Goal: Information Seeking & Learning: Learn about a topic

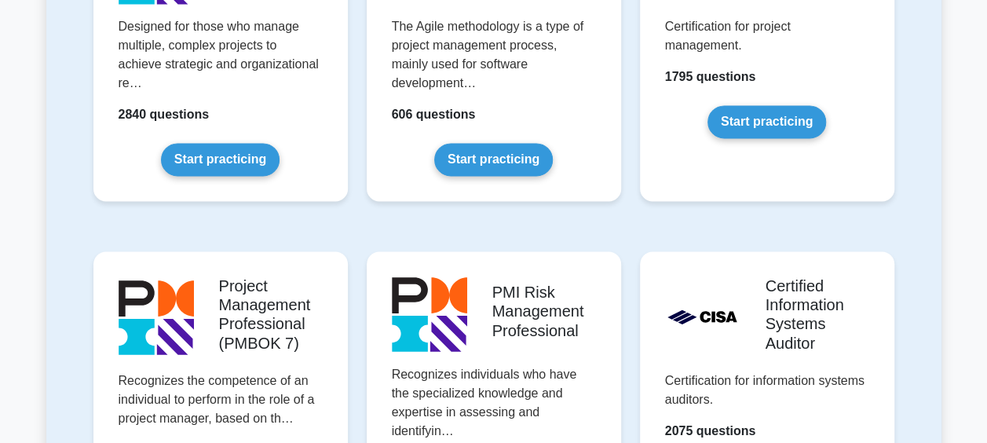
scroll to position [1021, 0]
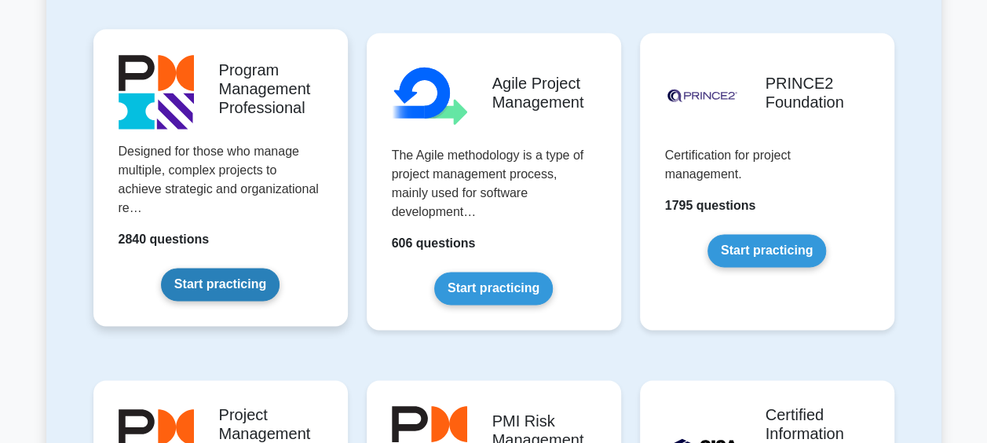
click at [221, 293] on link "Start practicing" at bounding box center [220, 284] width 119 height 33
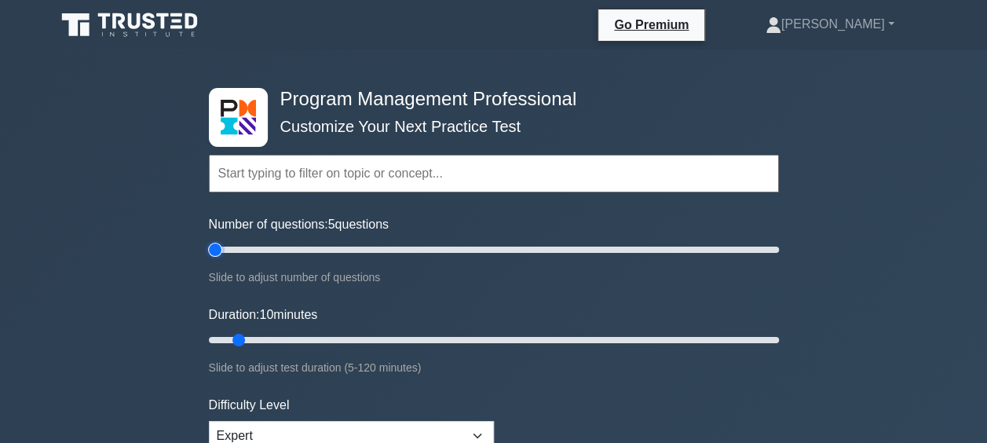
click at [221, 254] on input "Number of questions: 5 questions" at bounding box center [494, 249] width 570 height 19
drag, startPoint x: 221, startPoint y: 254, endPoint x: 231, endPoint y: 254, distance: 10.2
type input "10"
click at [231, 254] on input "Number of questions: 10 questions" at bounding box center [494, 249] width 570 height 19
drag, startPoint x: 242, startPoint y: 338, endPoint x: 328, endPoint y: 327, distance: 87.0
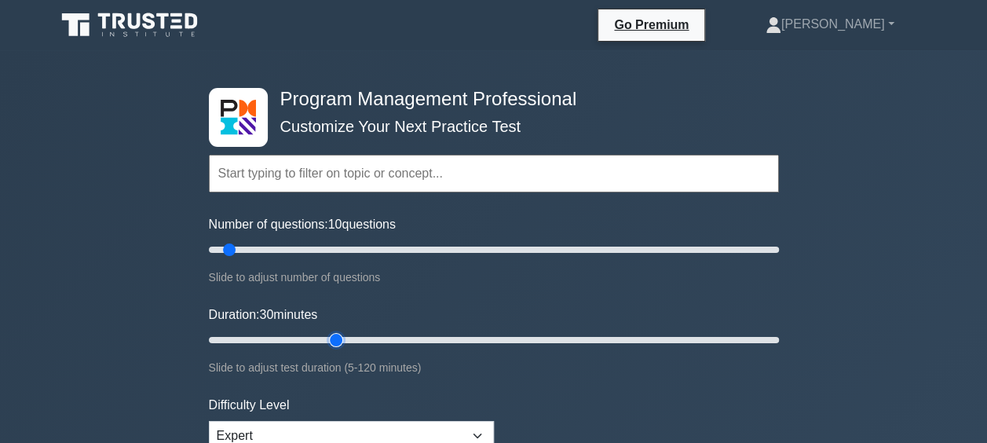
type input "30"
click at [328, 330] on input "Duration: 30 minutes" at bounding box center [494, 339] width 570 height 19
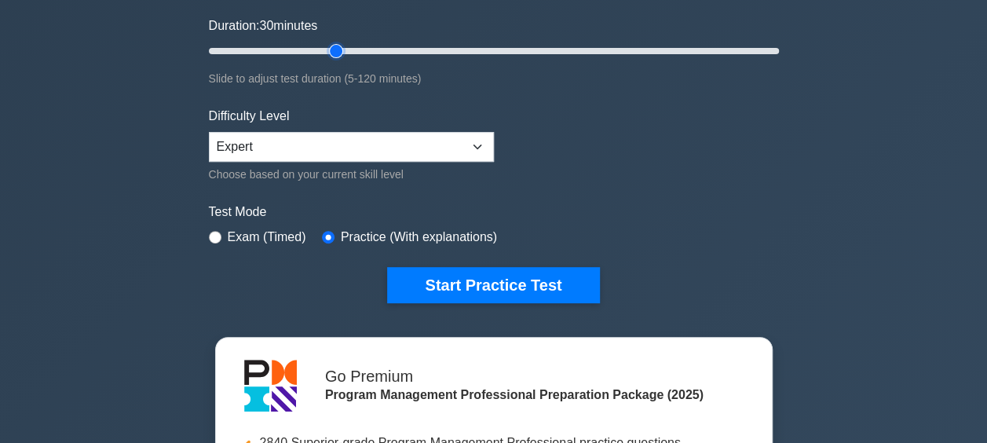
scroll to position [314, 0]
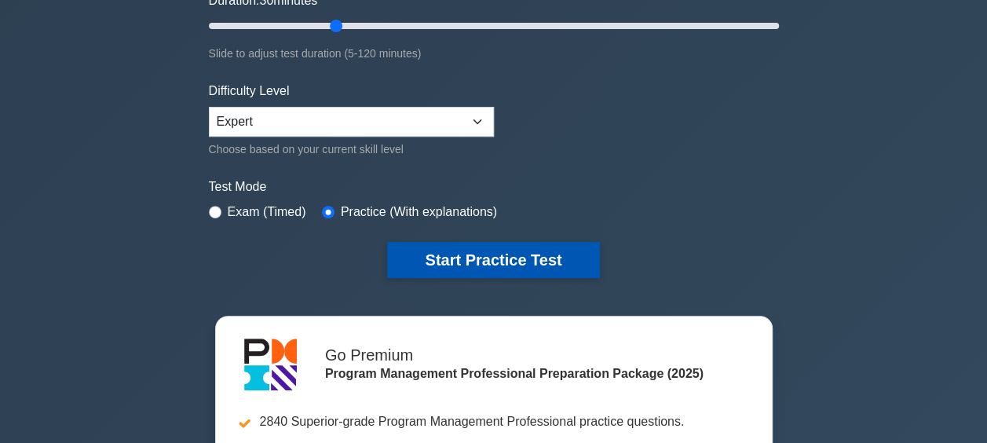
click at [484, 259] on button "Start Practice Test" at bounding box center [493, 260] width 212 height 36
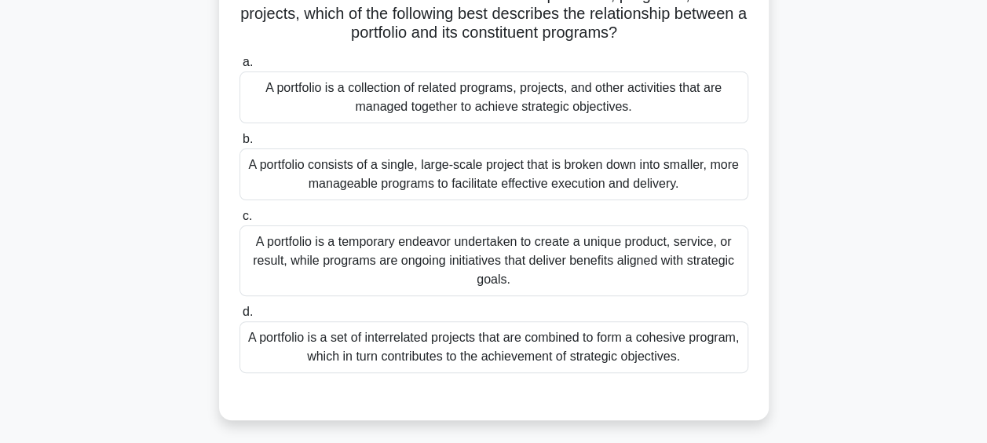
scroll to position [157, 0]
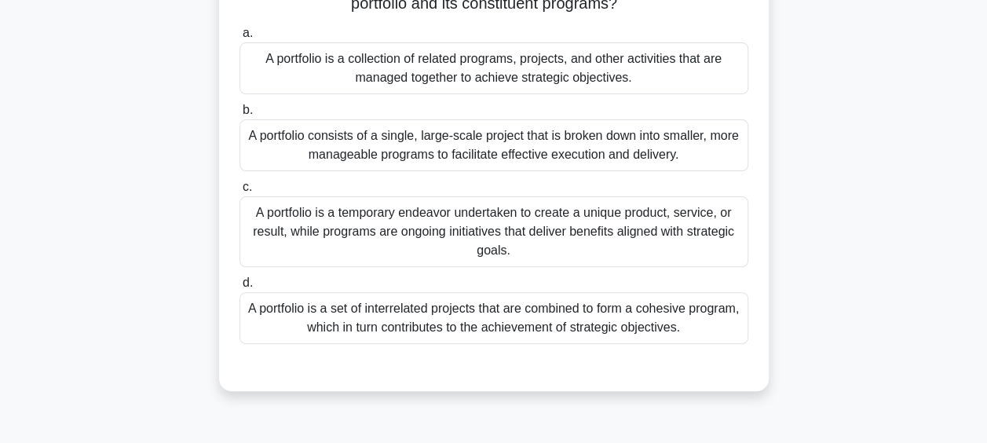
click at [520, 80] on div "A portfolio is a collection of related programs, projects, and other activities…" at bounding box center [493, 68] width 509 height 52
click at [239, 38] on input "a. A portfolio is a collection of related programs, projects, and other activit…" at bounding box center [239, 33] width 0 height 10
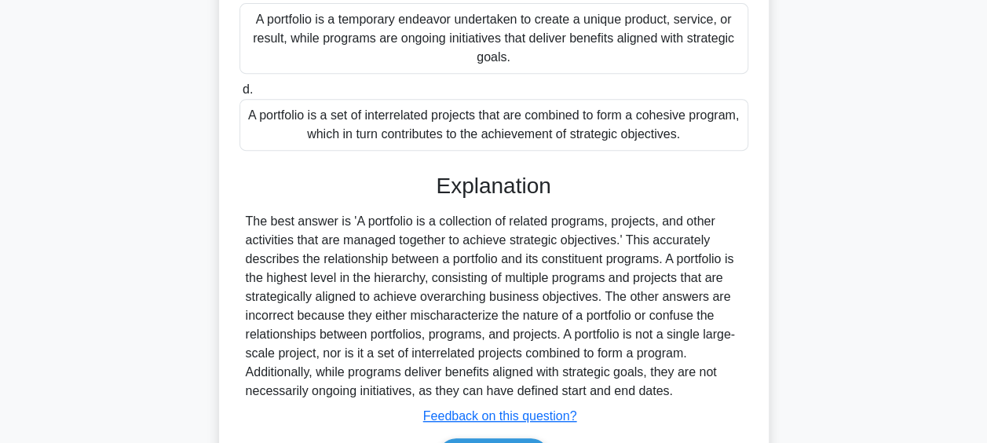
scroll to position [447, 0]
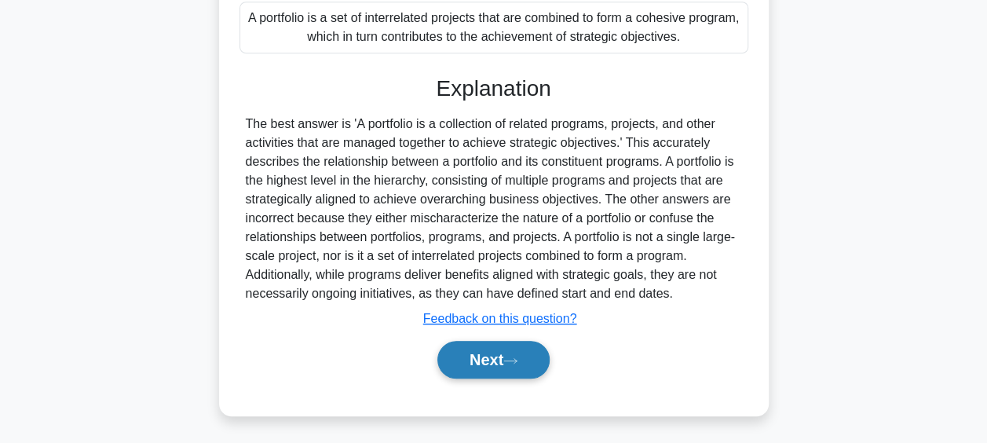
click at [506, 356] on button "Next" at bounding box center [493, 360] width 112 height 38
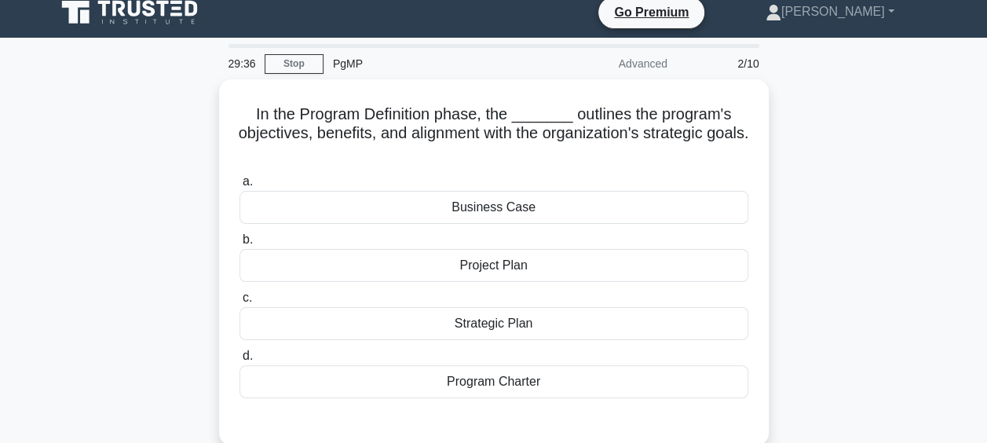
scroll to position [91, 0]
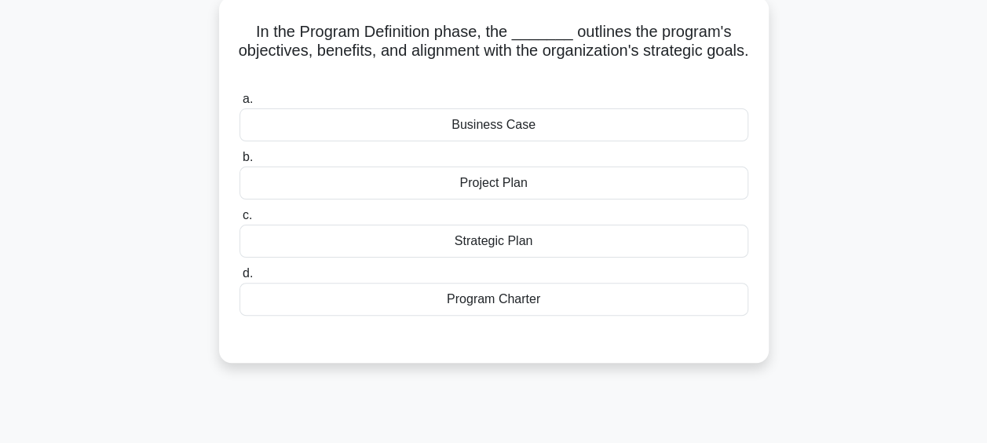
click at [521, 244] on div "Strategic Plan" at bounding box center [493, 241] width 509 height 33
click at [239, 221] on input "c. Strategic Plan" at bounding box center [239, 215] width 0 height 10
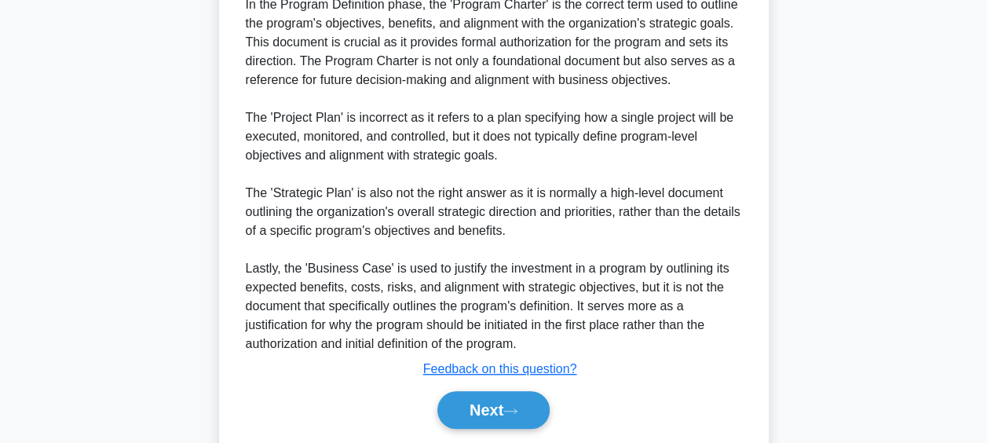
scroll to position [525, 0]
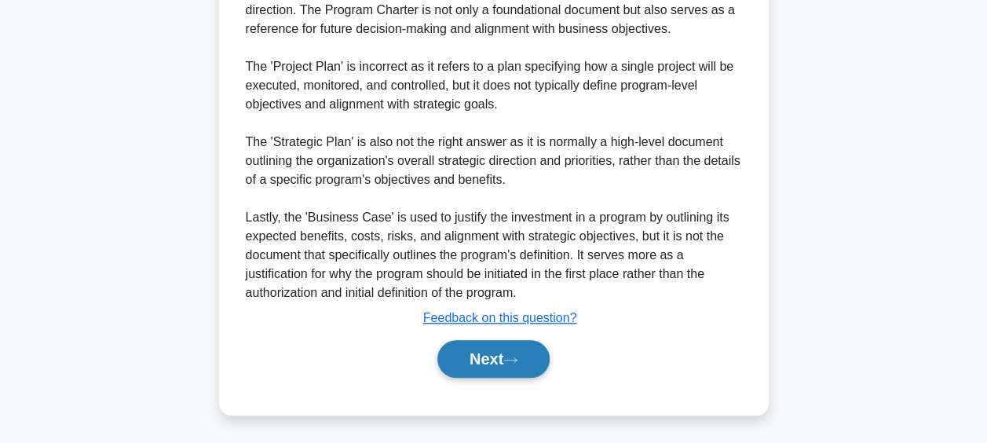
click at [495, 356] on button "Next" at bounding box center [493, 359] width 112 height 38
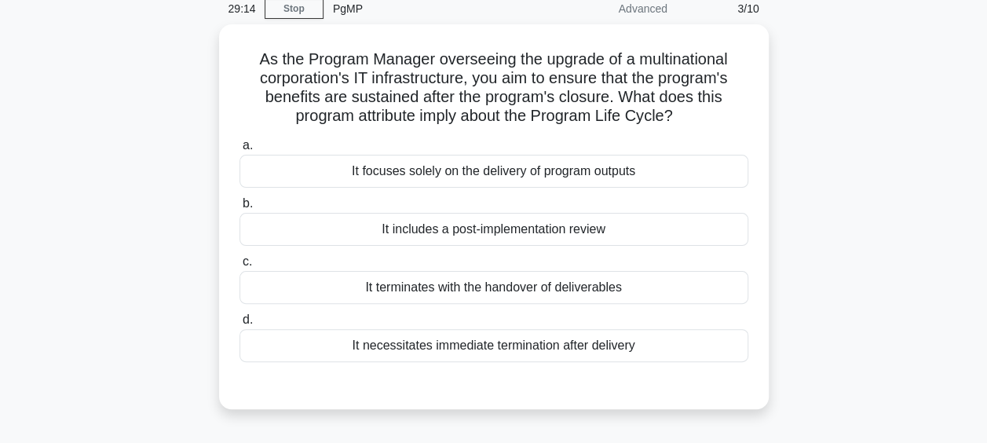
scroll to position [91, 0]
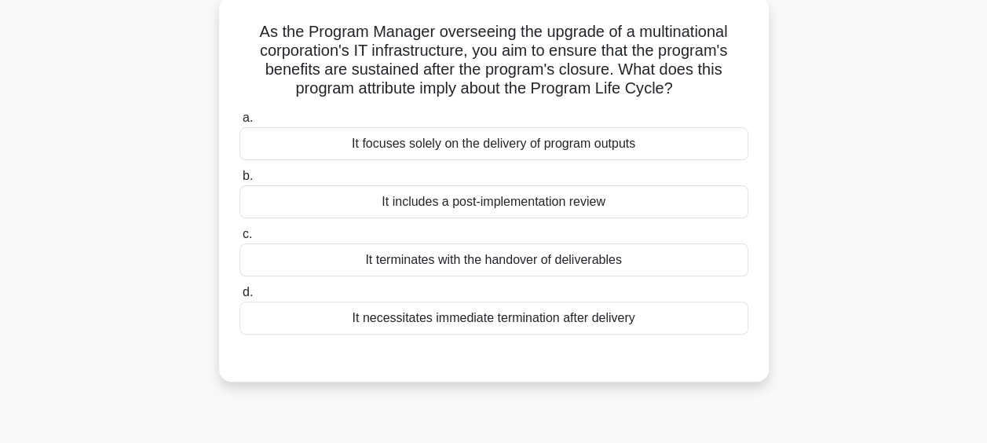
click at [505, 206] on div "It includes a post-implementation review" at bounding box center [493, 201] width 509 height 33
click at [239, 181] on input "b. It includes a post-implementation review" at bounding box center [239, 176] width 0 height 10
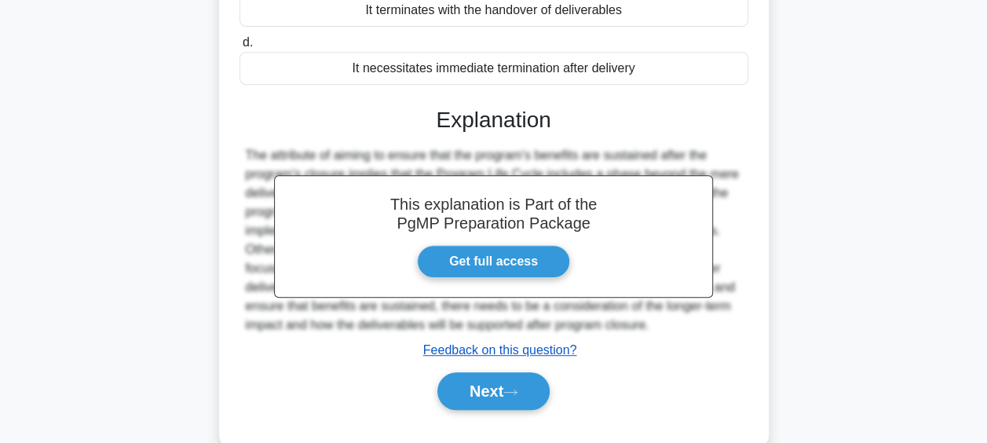
scroll to position [405, 0]
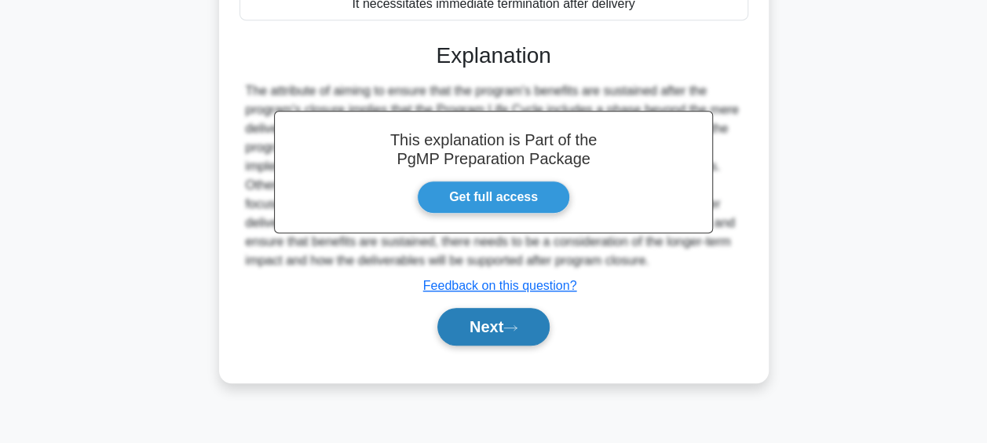
click at [515, 308] on button "Next" at bounding box center [493, 327] width 112 height 38
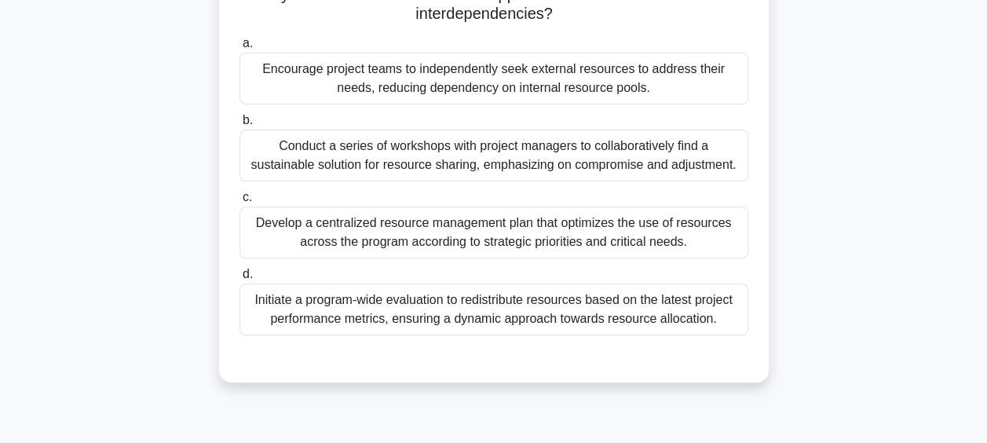
scroll to position [91, 0]
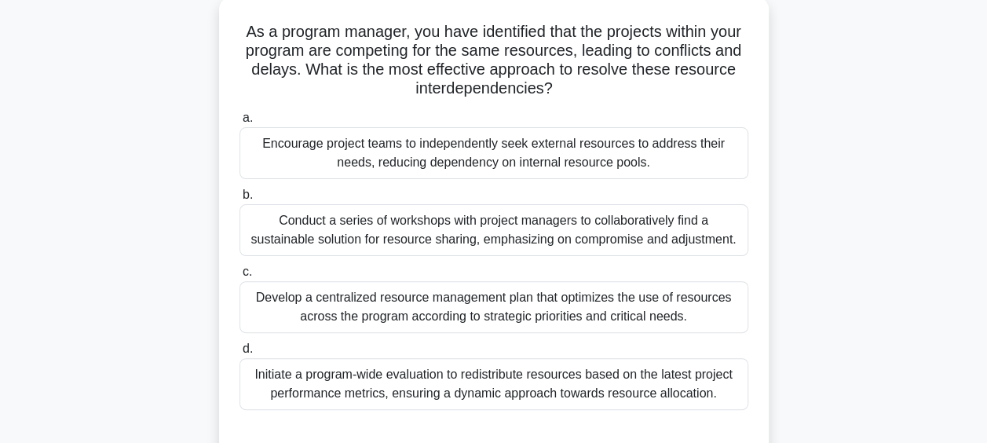
click at [505, 228] on div "Conduct a series of workshops with project managers to collaboratively find a s…" at bounding box center [493, 230] width 509 height 52
click at [239, 200] on input "b. Conduct a series of workshops with project managers to collaboratively find …" at bounding box center [239, 195] width 0 height 10
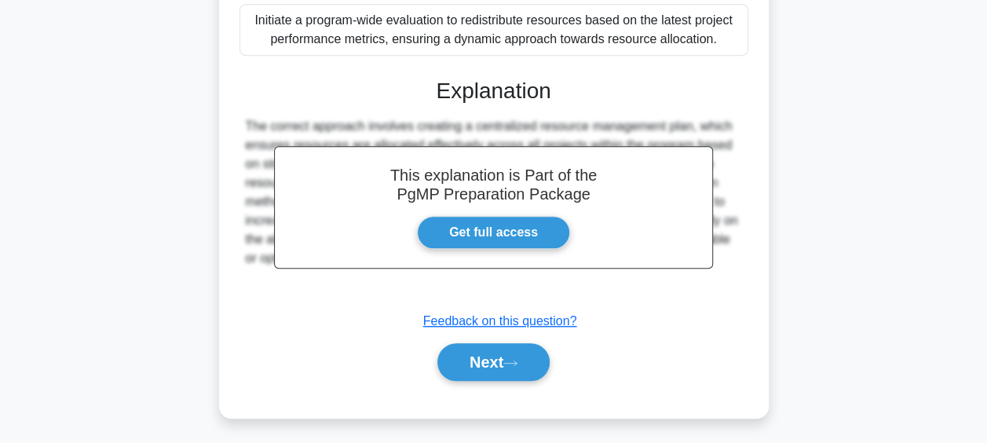
scroll to position [469, 0]
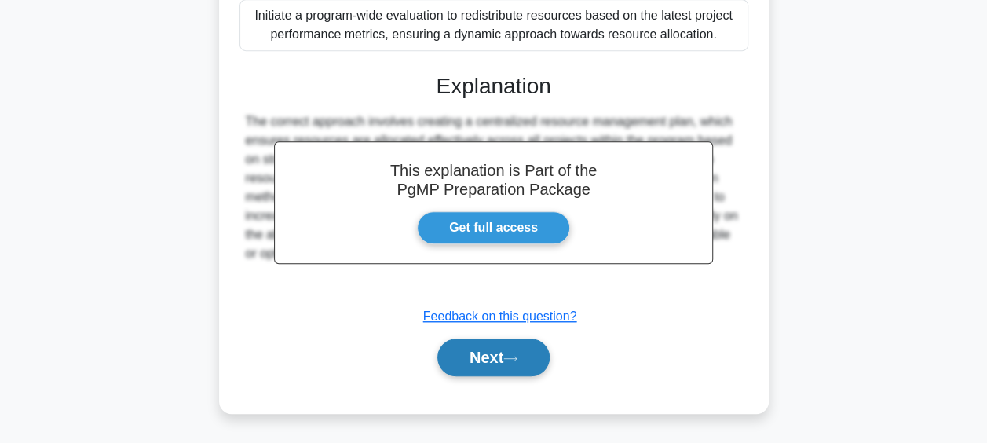
click at [501, 360] on button "Next" at bounding box center [493, 357] width 112 height 38
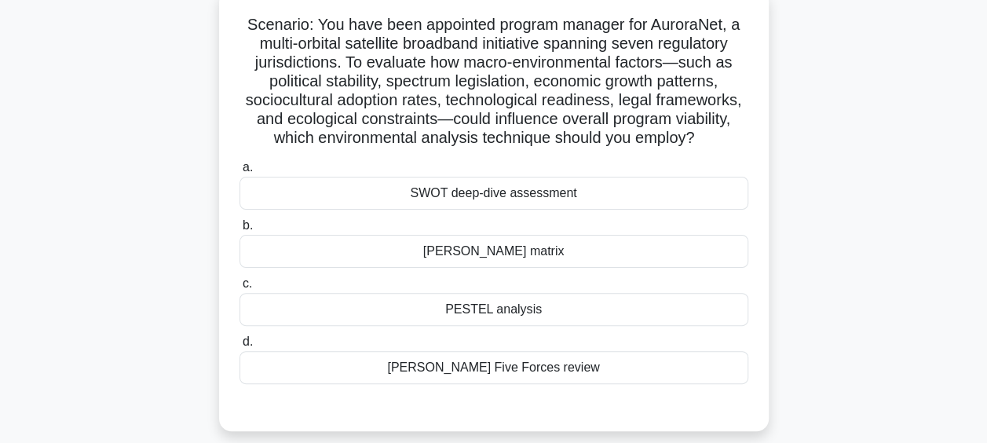
scroll to position [79, 0]
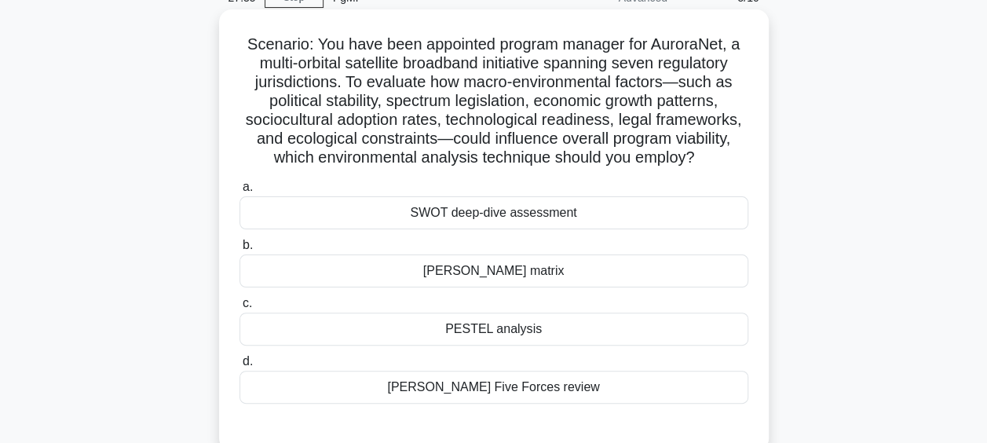
click at [508, 334] on div "PESTEL analysis" at bounding box center [493, 328] width 509 height 33
click at [239, 309] on input "c. PESTEL analysis" at bounding box center [239, 303] width 0 height 10
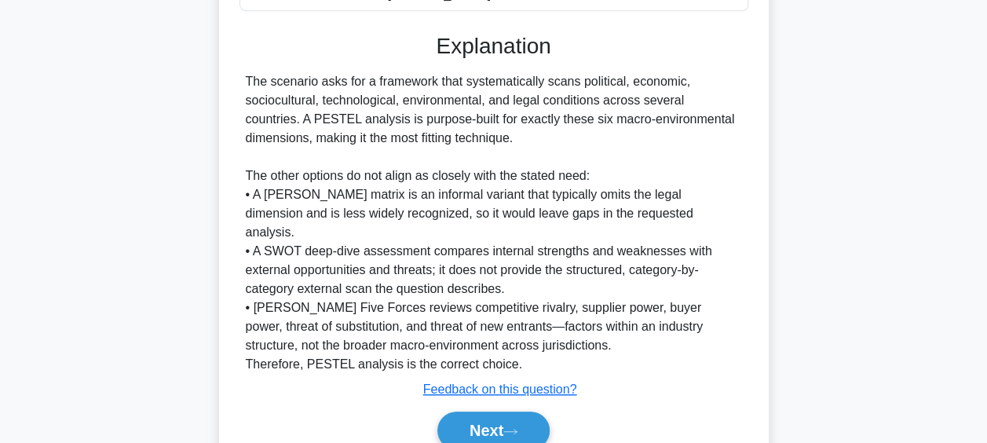
scroll to position [523, 0]
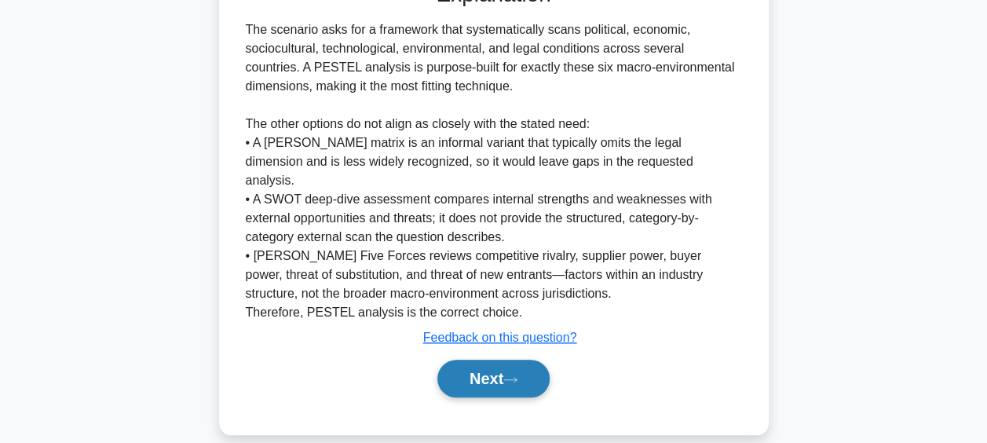
click at [507, 363] on button "Next" at bounding box center [493, 379] width 112 height 38
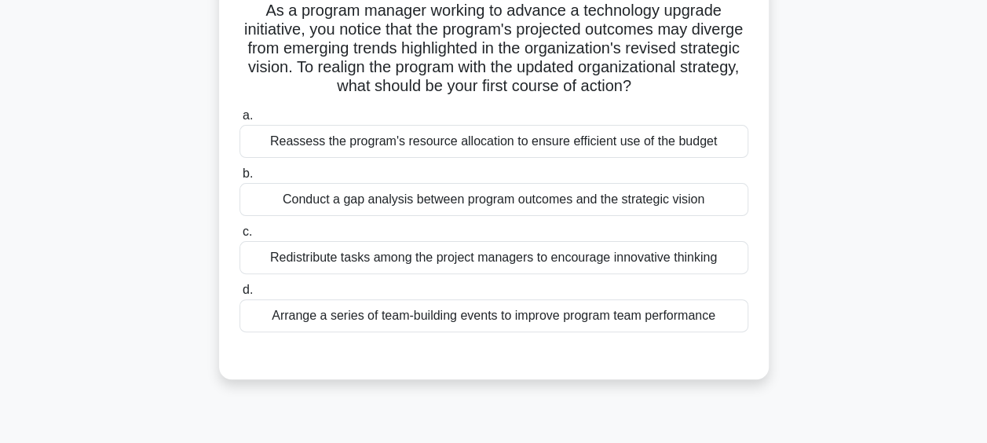
scroll to position [91, 0]
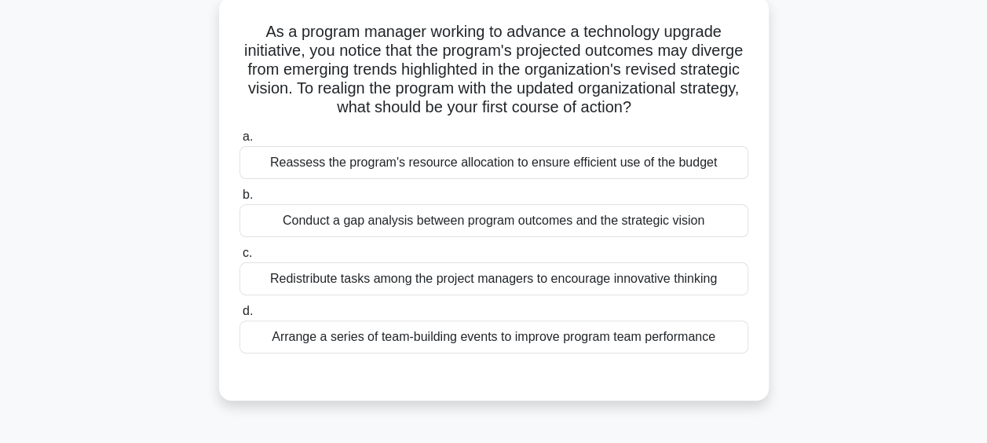
click at [439, 226] on div "Conduct a gap analysis between program outcomes and the strategic vision" at bounding box center [493, 220] width 509 height 33
click at [239, 200] on input "b. Conduct a gap analysis between program outcomes and the strategic vision" at bounding box center [239, 195] width 0 height 10
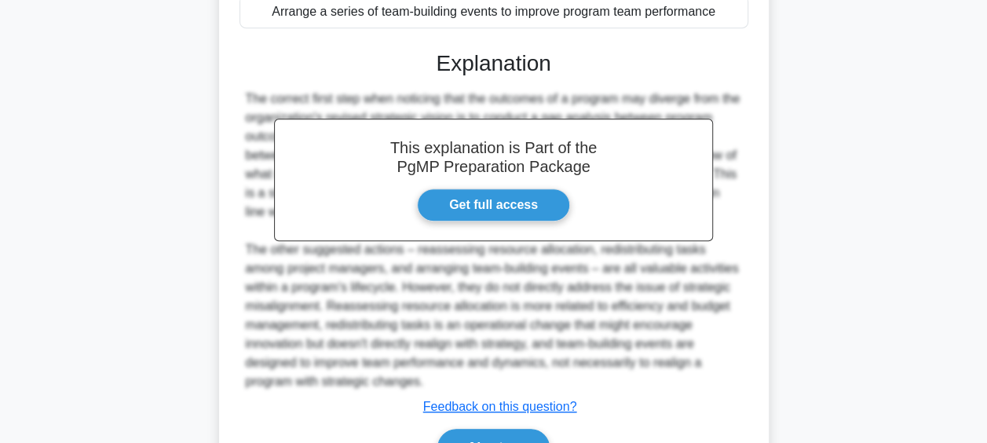
scroll to position [504, 0]
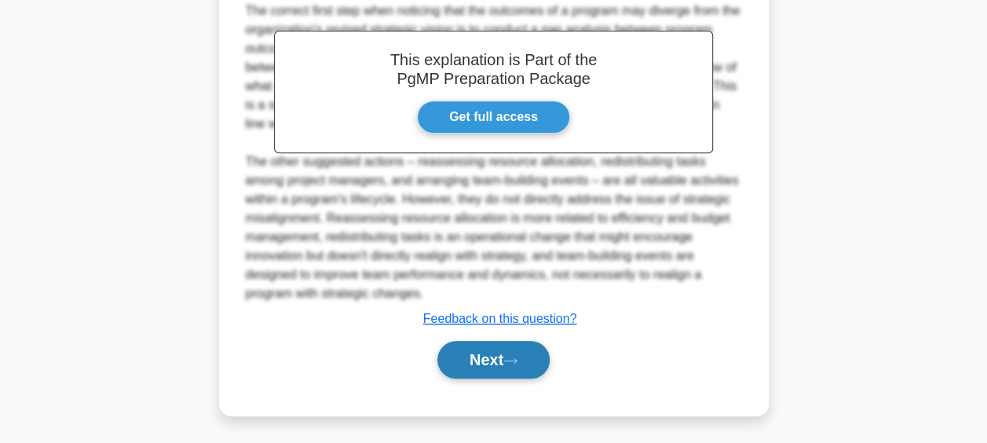
click at [491, 357] on button "Next" at bounding box center [493, 360] width 112 height 38
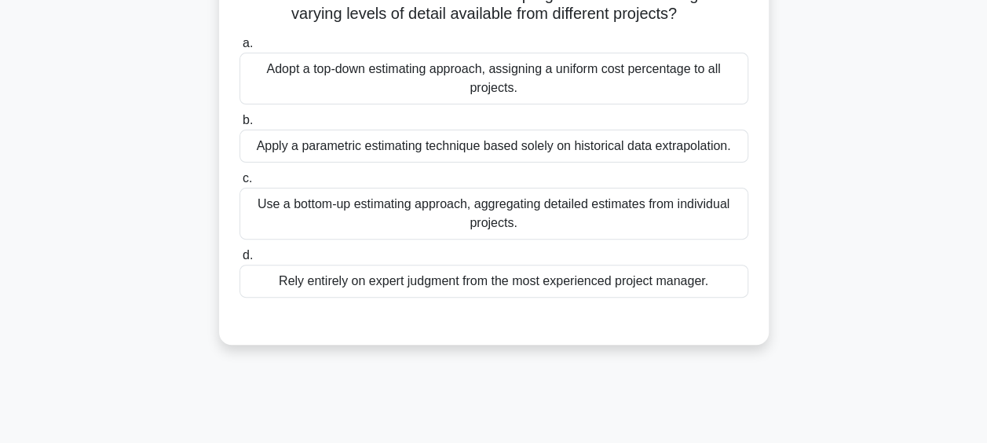
scroll to position [91, 0]
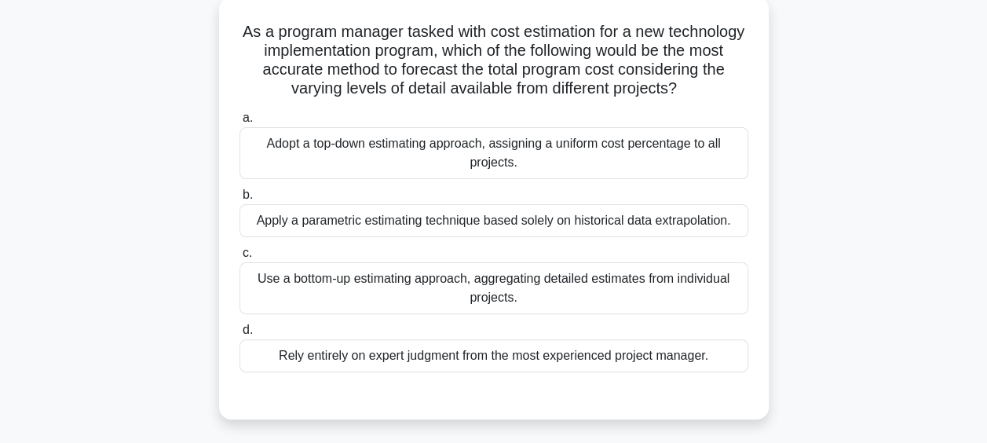
click at [475, 314] on div "Use a bottom-up estimating approach, aggregating detailed estimates from indivi…" at bounding box center [493, 288] width 509 height 52
click at [239, 258] on input "c. Use a bottom-up estimating approach, aggregating detailed estimates from ind…" at bounding box center [239, 253] width 0 height 10
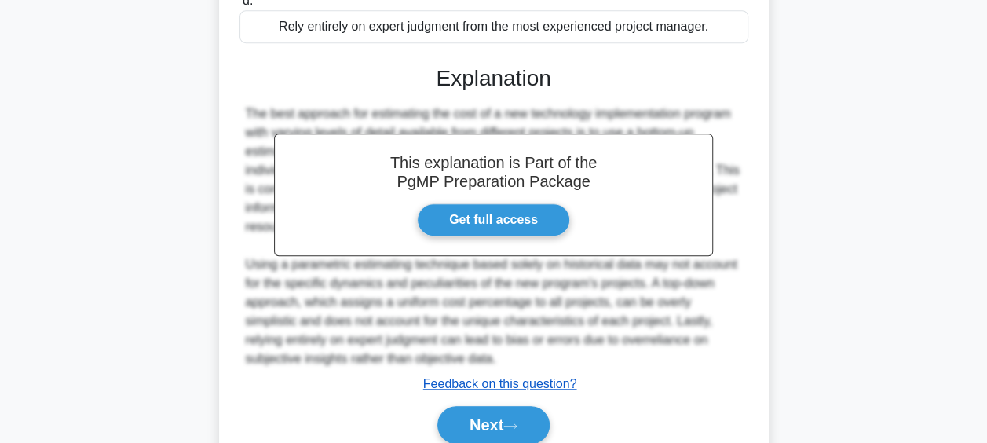
scroll to position [504, 0]
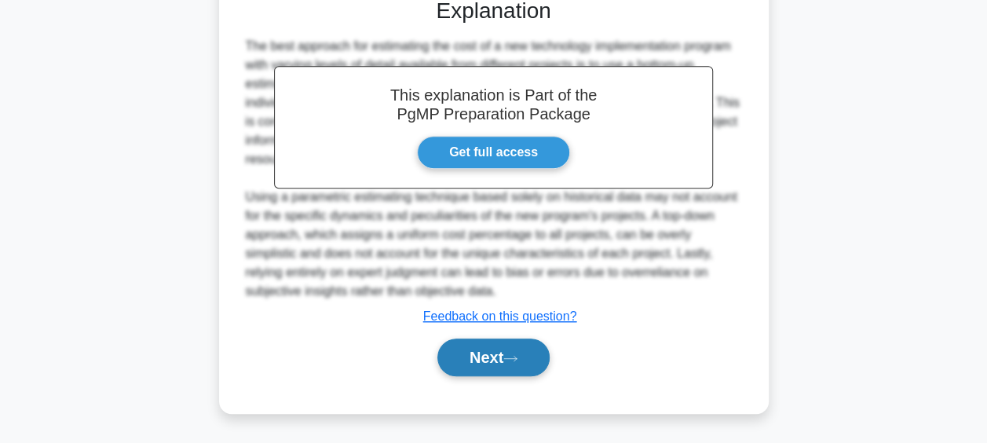
click at [517, 356] on icon at bounding box center [510, 358] width 14 height 9
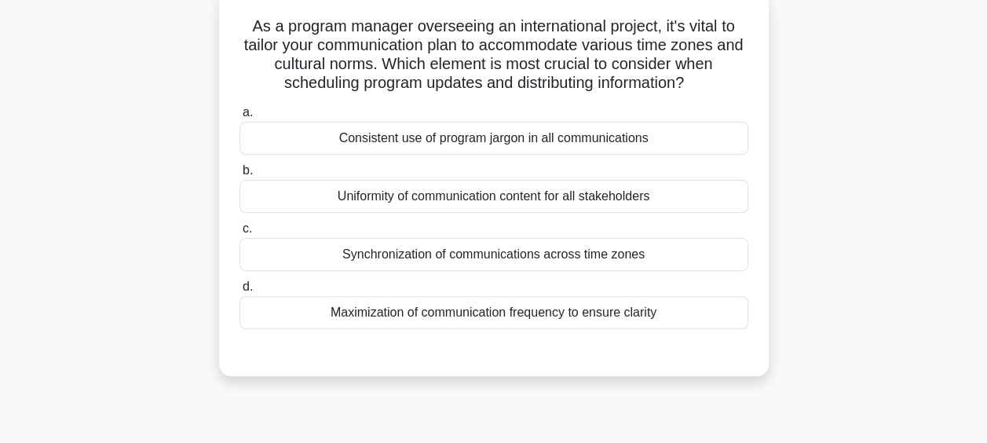
scroll to position [91, 0]
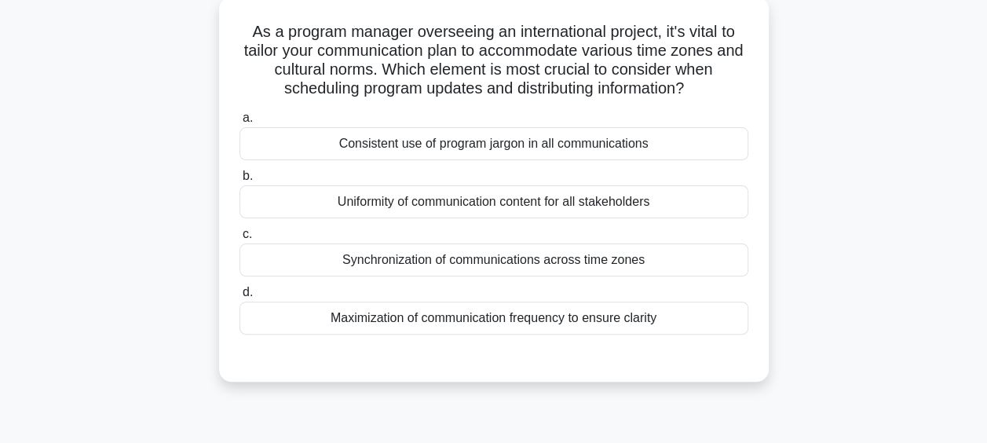
click at [440, 262] on div "Synchronization of communications across time zones" at bounding box center [493, 259] width 509 height 33
click at [239, 239] on input "c. Synchronization of communications across time zones" at bounding box center [239, 234] width 0 height 10
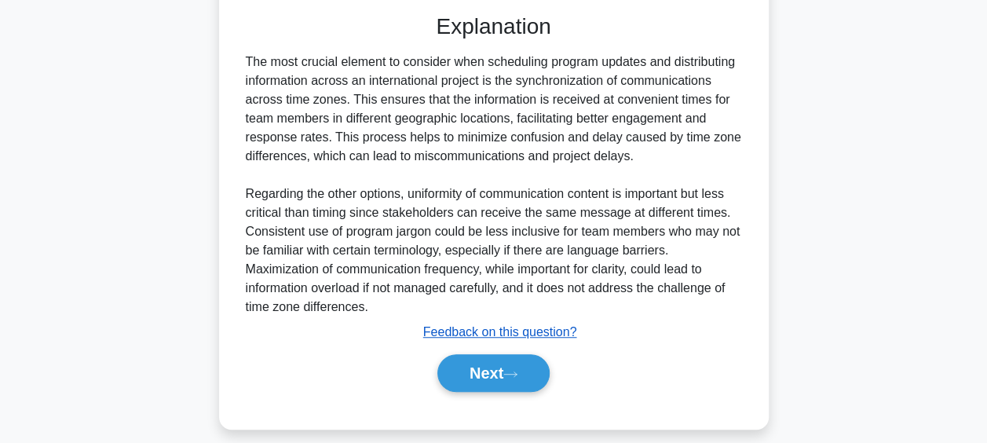
scroll to position [447, 0]
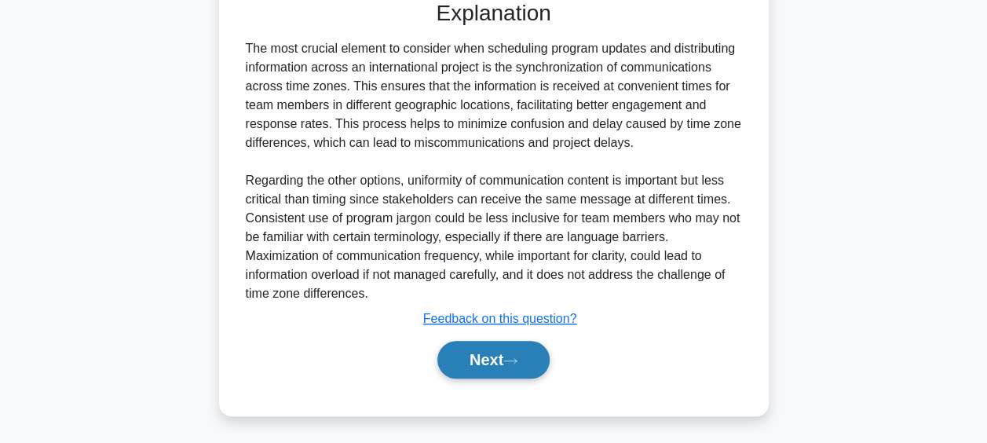
click at [498, 349] on button "Next" at bounding box center [493, 360] width 112 height 38
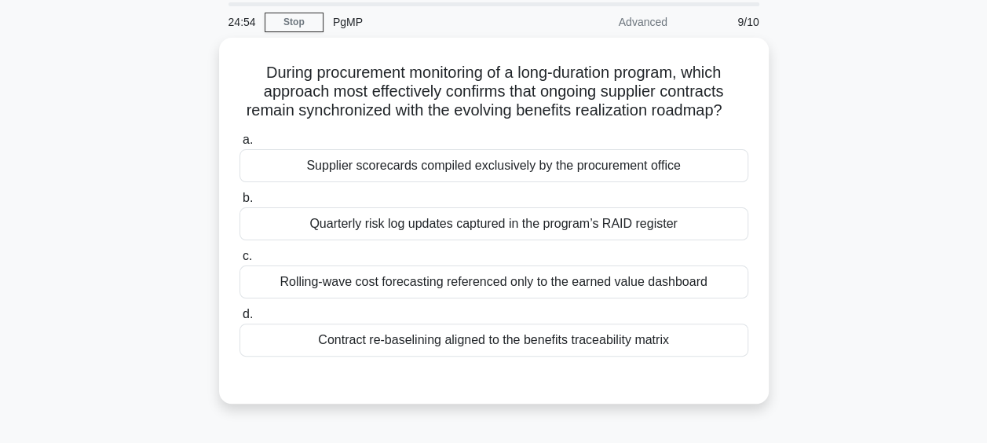
scroll to position [79, 0]
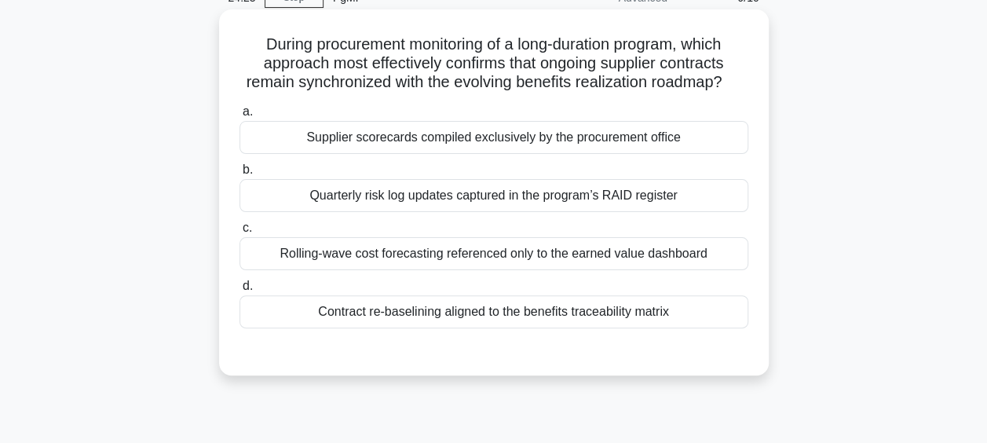
click at [533, 328] on div "Contract re-baselining aligned to the benefits traceability matrix" at bounding box center [493, 311] width 509 height 33
click at [239, 291] on input "d. Contract re-baselining aligned to the benefits traceability matrix" at bounding box center [239, 286] width 0 height 10
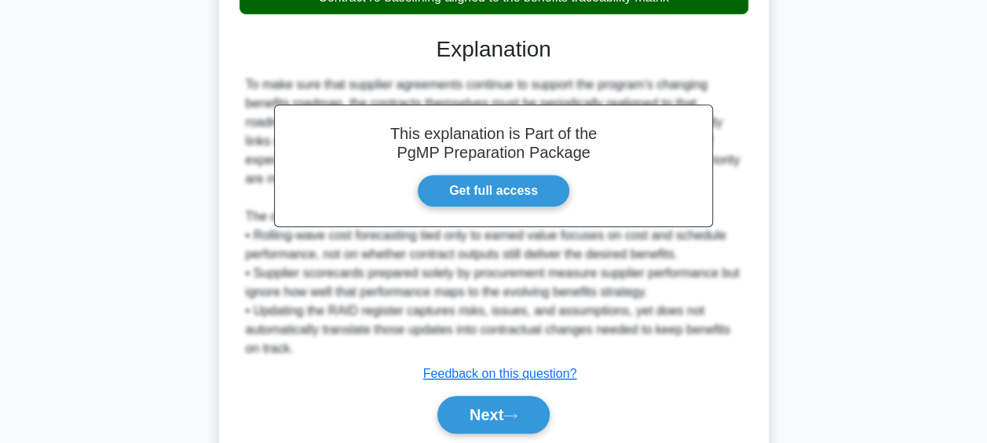
scroll to position [466, 0]
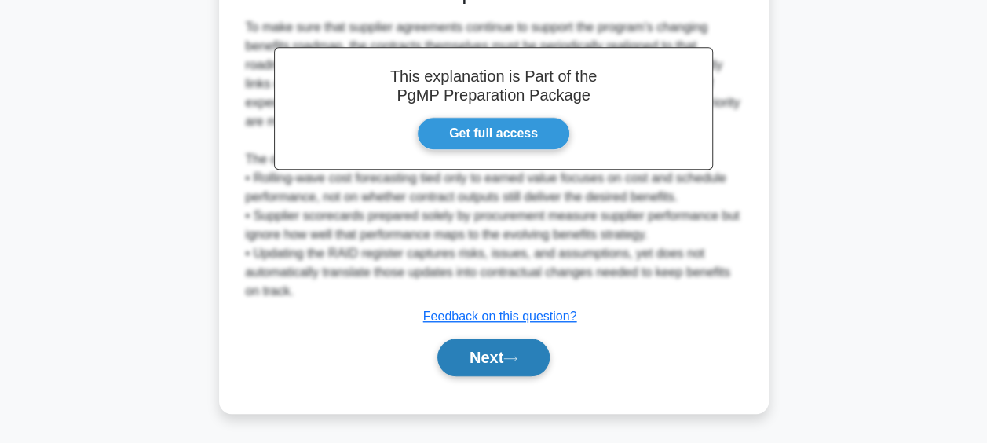
click at [509, 357] on button "Next" at bounding box center [493, 357] width 112 height 38
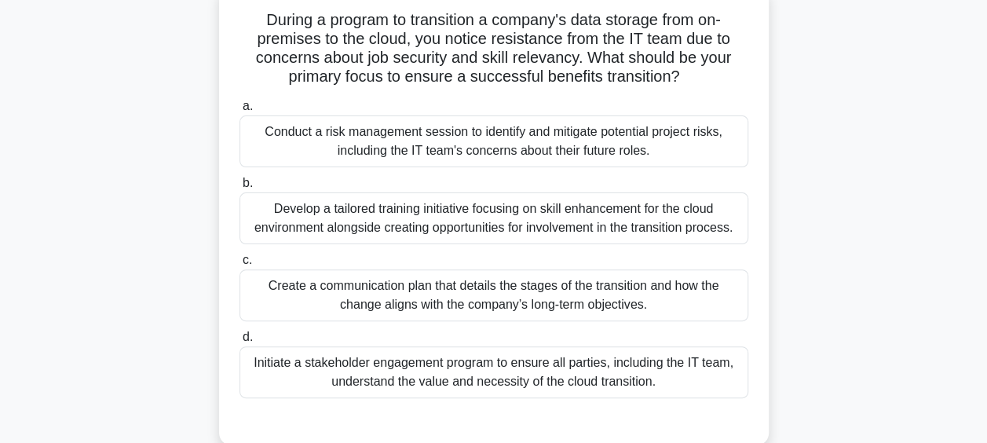
scroll to position [91, 0]
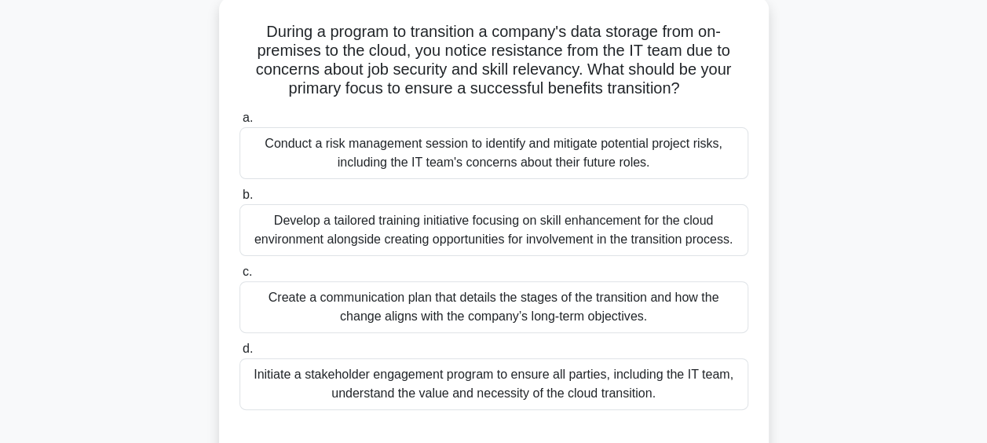
click at [367, 372] on div "Initiate a stakeholder engagement program to ensure all parties, including the …" at bounding box center [493, 384] width 509 height 52
click at [239, 354] on input "d. Initiate a stakeholder engagement program to ensure all parties, including t…" at bounding box center [239, 349] width 0 height 10
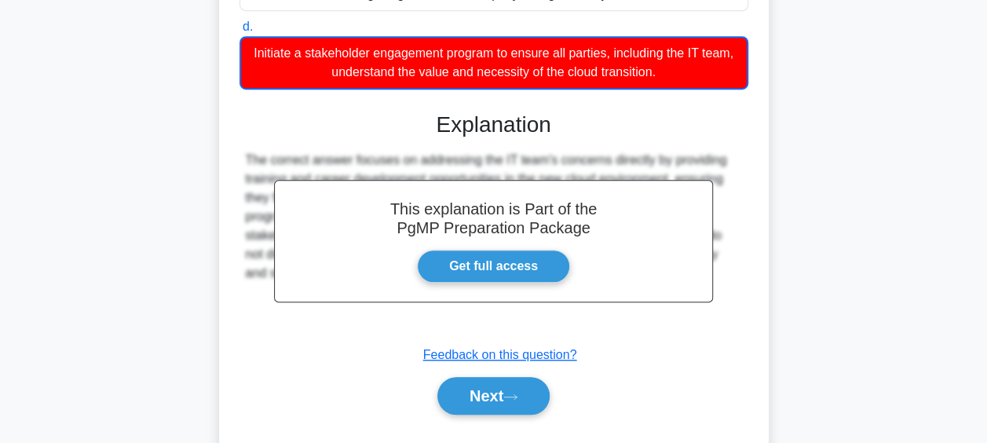
scroll to position [469, 0]
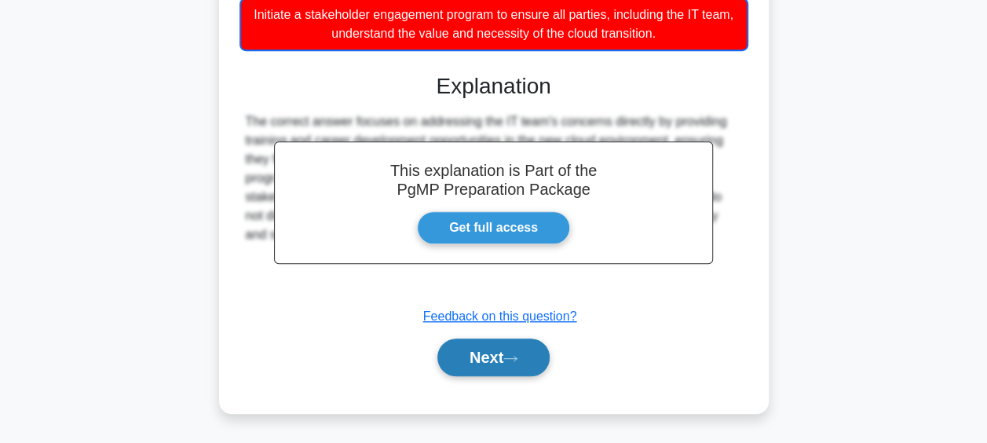
click at [453, 364] on button "Next" at bounding box center [493, 357] width 112 height 38
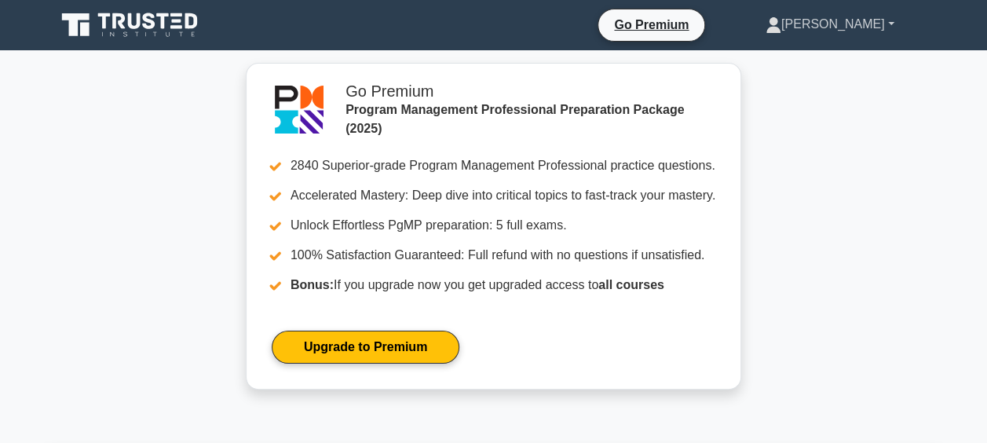
click at [856, 24] on link "[PERSON_NAME]" at bounding box center [830, 24] width 204 height 31
click at [817, 64] on link "Profile" at bounding box center [790, 61] width 124 height 25
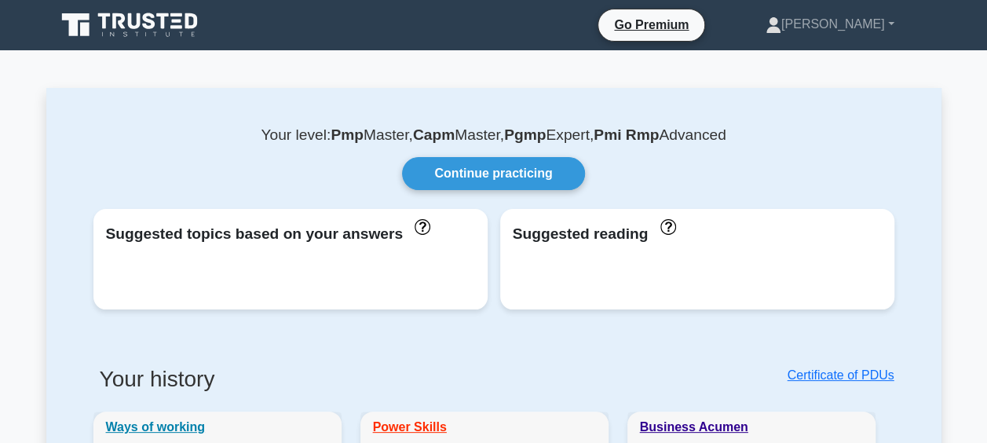
click at [772, 178] on div "Continue practicing" at bounding box center [494, 173] width 838 height 33
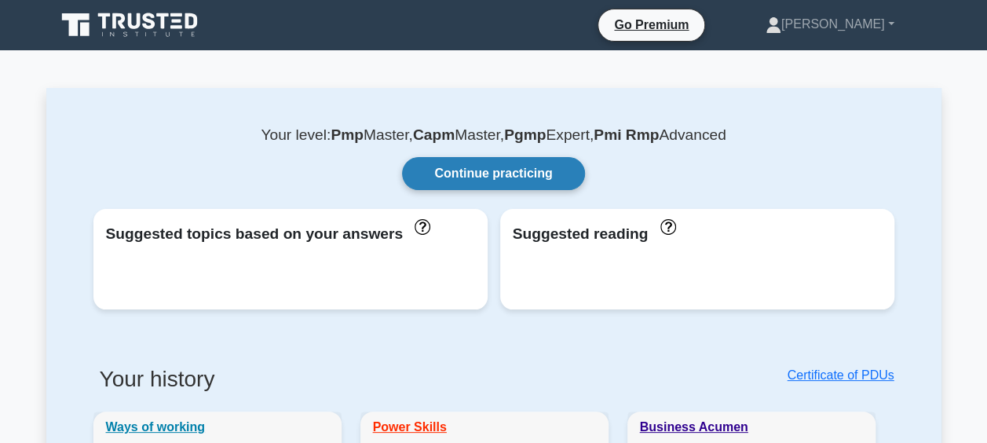
click at [475, 181] on link "Continue practicing" at bounding box center [493, 173] width 182 height 33
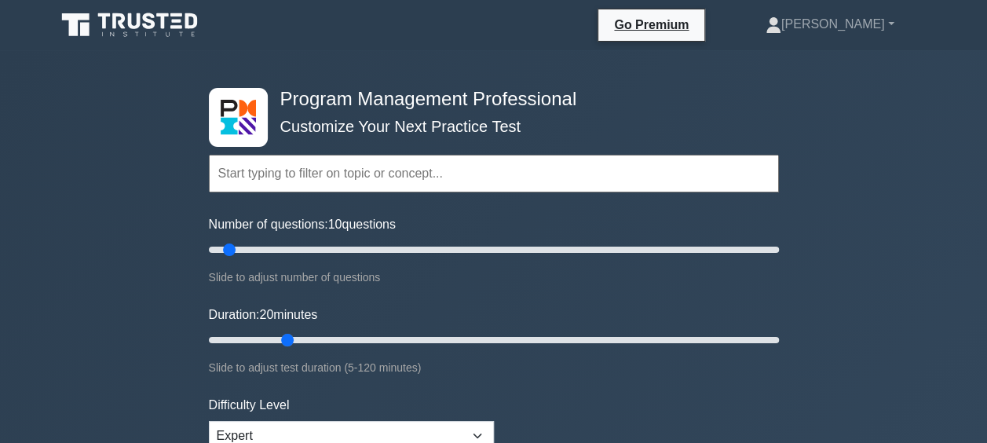
drag, startPoint x: 239, startPoint y: 344, endPoint x: 290, endPoint y: 343, distance: 51.8
type input "20"
click at [290, 343] on input "Duration: 20 minutes" at bounding box center [494, 339] width 570 height 19
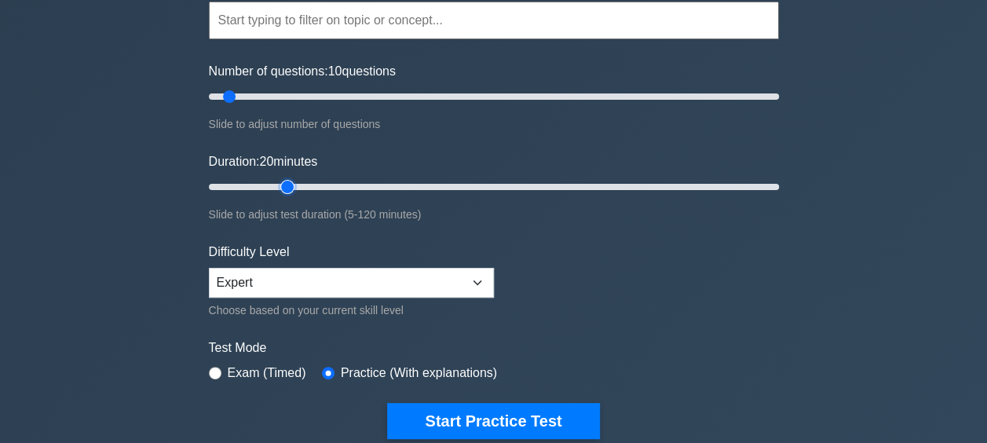
scroll to position [157, 0]
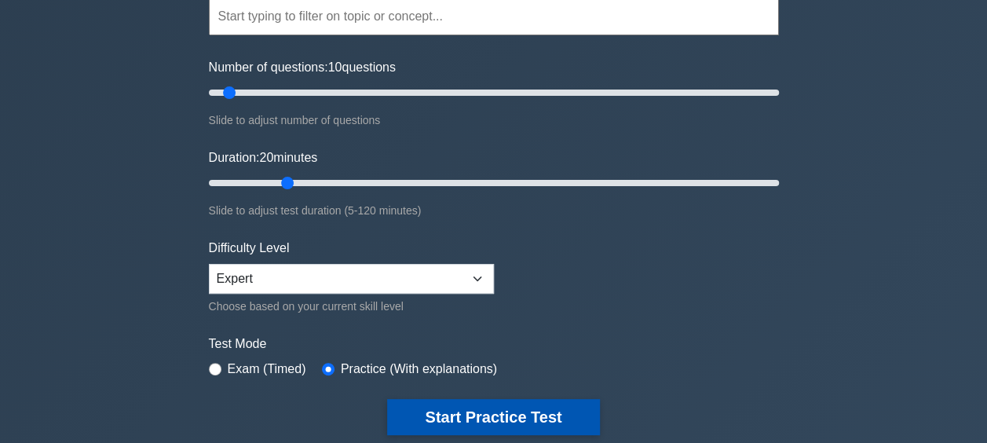
click at [442, 401] on button "Start Practice Test" at bounding box center [493, 417] width 212 height 36
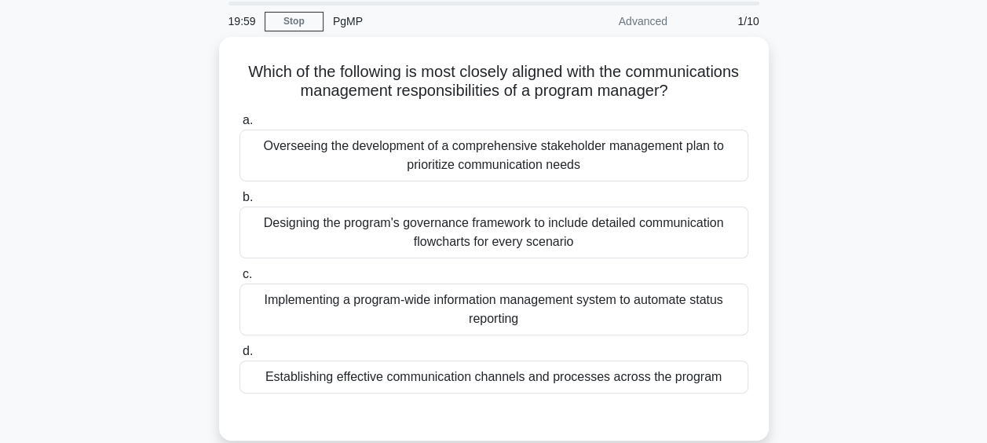
scroll to position [79, 0]
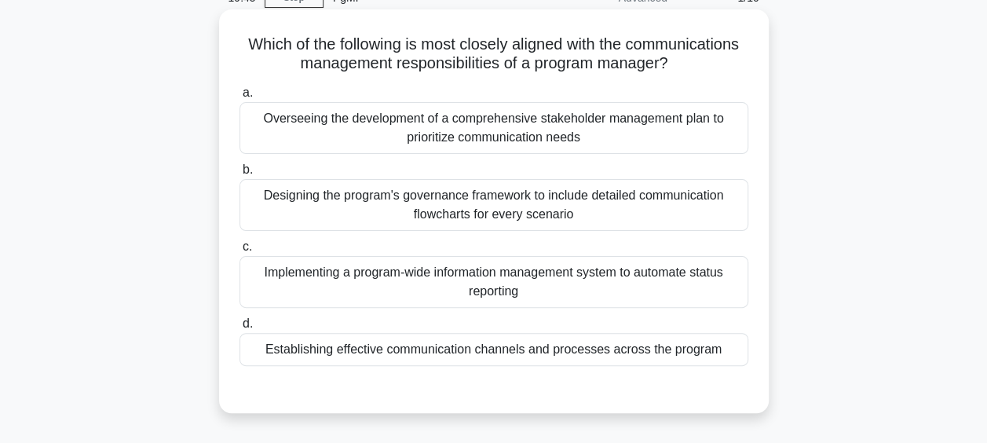
click at [425, 344] on div "Establishing effective communication channels and processes across the program" at bounding box center [493, 349] width 509 height 33
click at [239, 329] on input "d. Establishing effective communication channels and processes across the progr…" at bounding box center [239, 324] width 0 height 10
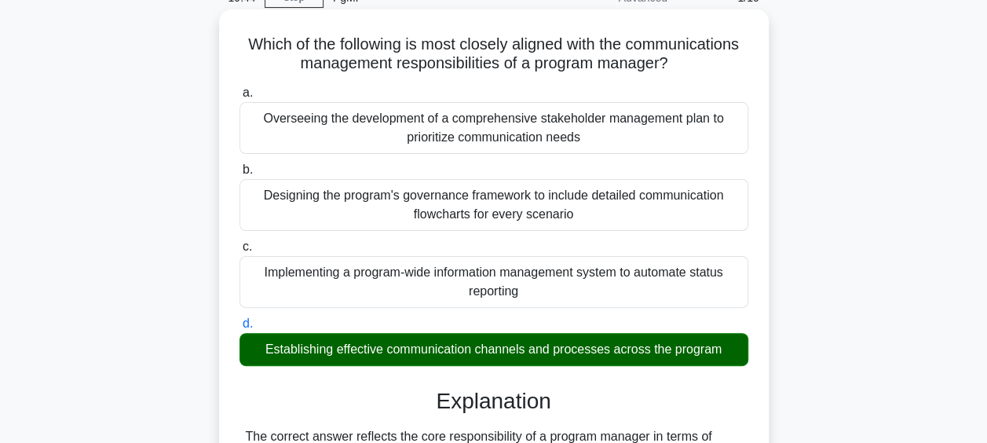
scroll to position [405, 0]
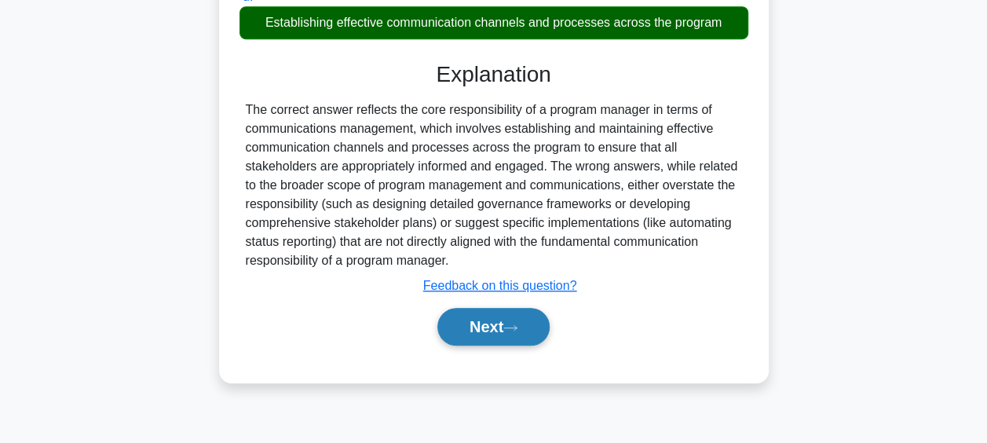
click at [455, 327] on button "Next" at bounding box center [493, 327] width 112 height 38
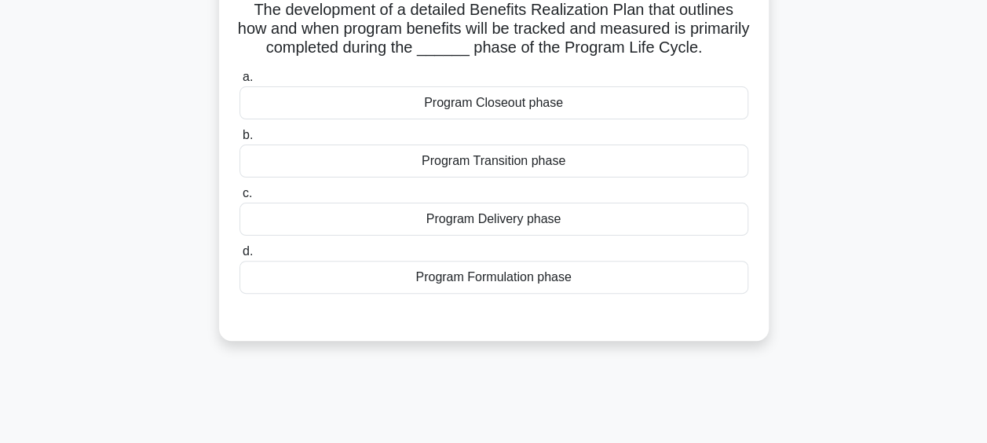
scroll to position [91, 0]
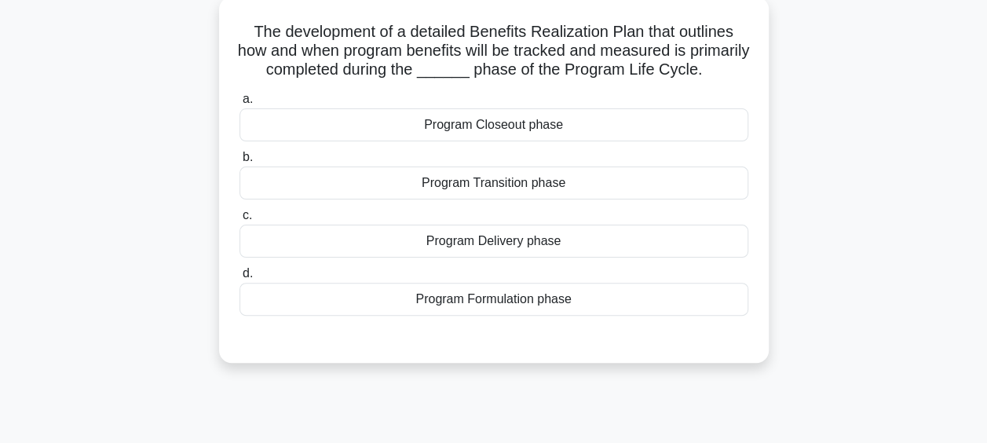
click at [480, 309] on div "Program Formulation phase" at bounding box center [493, 299] width 509 height 33
click at [239, 279] on input "d. Program Formulation phase" at bounding box center [239, 273] width 0 height 10
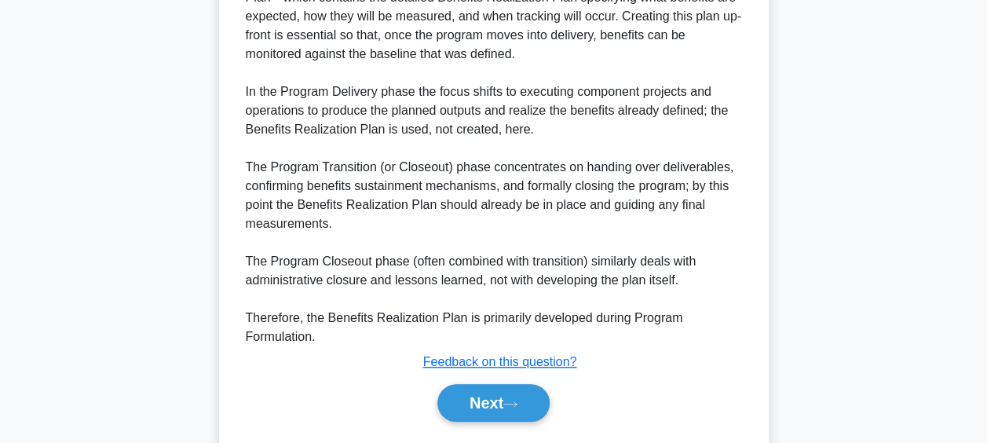
scroll to position [562, 0]
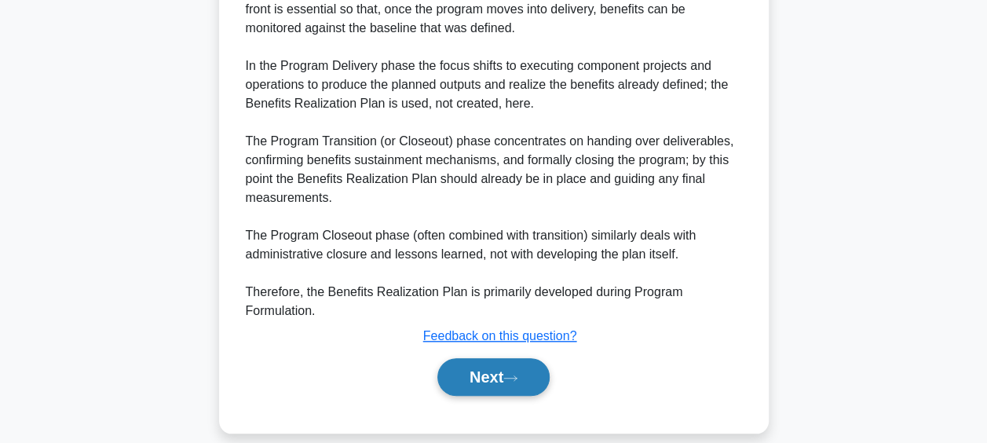
click at [524, 393] on button "Next" at bounding box center [493, 377] width 112 height 38
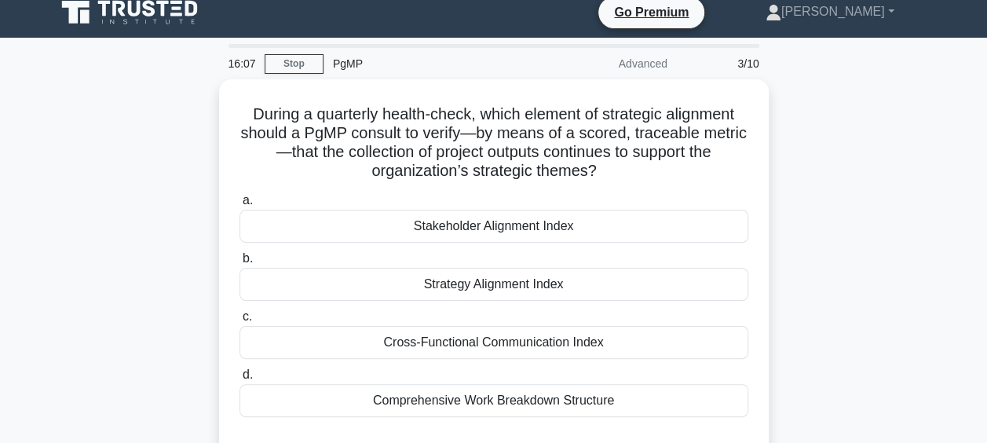
scroll to position [91, 0]
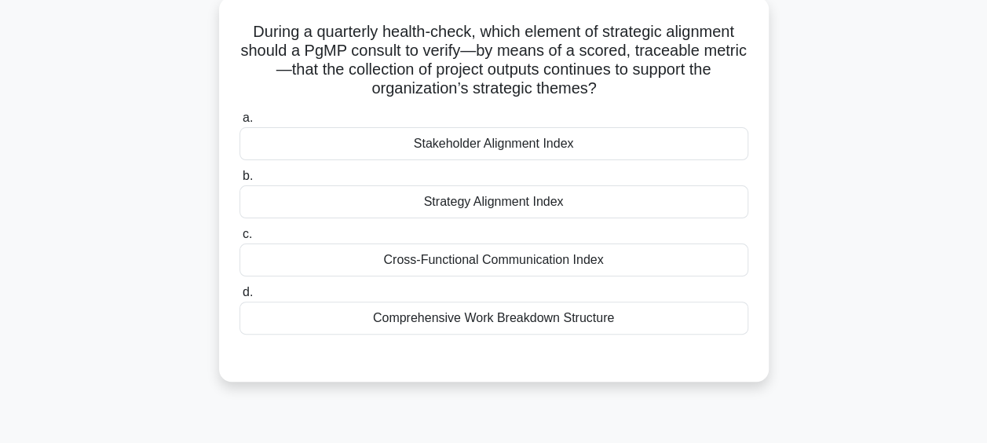
click at [456, 210] on div "Strategy Alignment Index" at bounding box center [493, 201] width 509 height 33
click at [239, 181] on input "b. Strategy Alignment Index" at bounding box center [239, 176] width 0 height 10
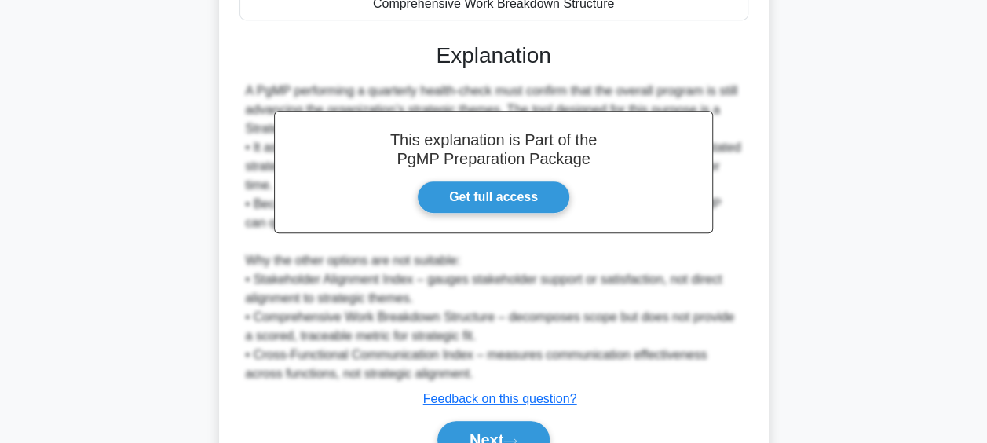
scroll to position [485, 0]
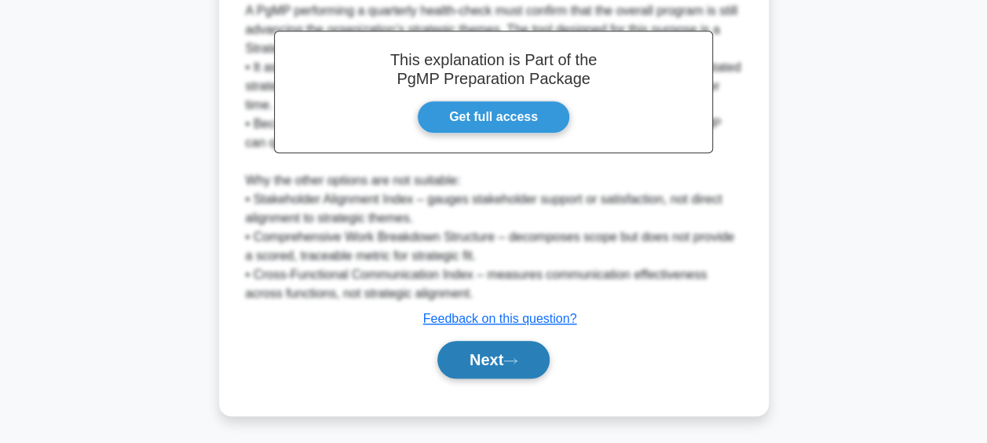
click at [473, 345] on button "Next" at bounding box center [493, 360] width 112 height 38
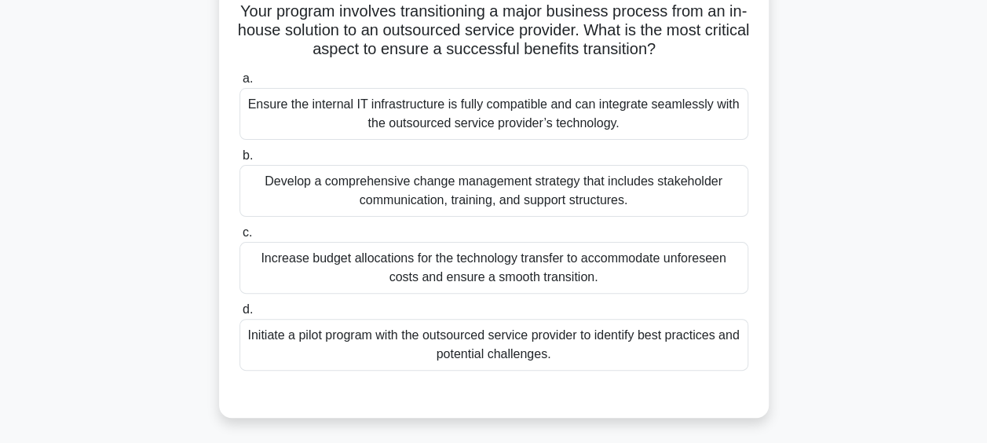
scroll to position [91, 0]
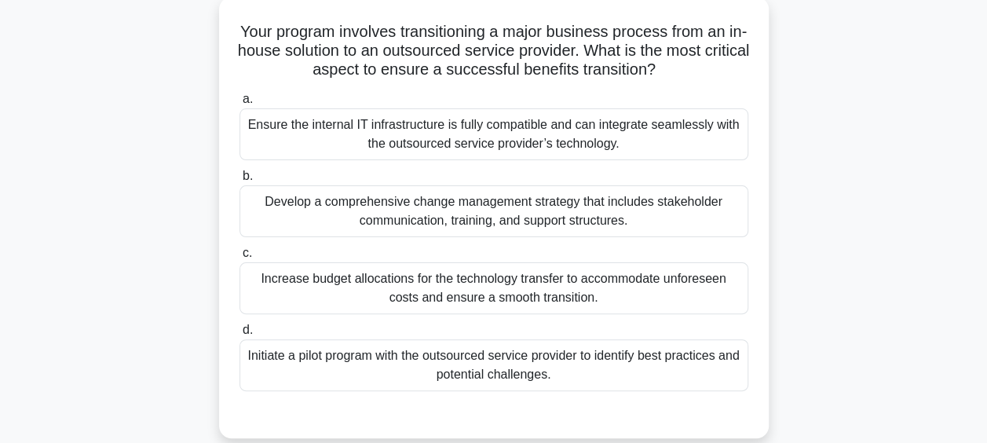
click at [608, 206] on div "Develop a comprehensive change management strategy that includes stakeholder co…" at bounding box center [493, 211] width 509 height 52
click at [239, 181] on input "b. Develop a comprehensive change management strategy that includes stakeholder…" at bounding box center [239, 176] width 0 height 10
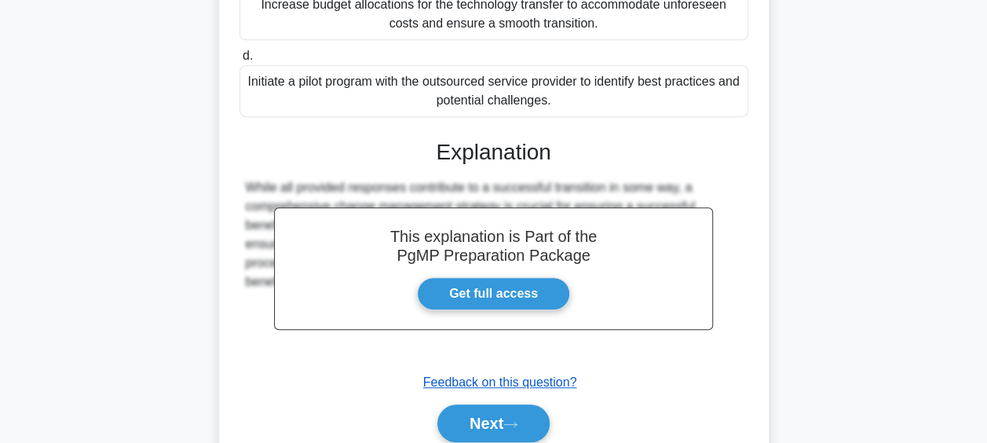
scroll to position [429, 0]
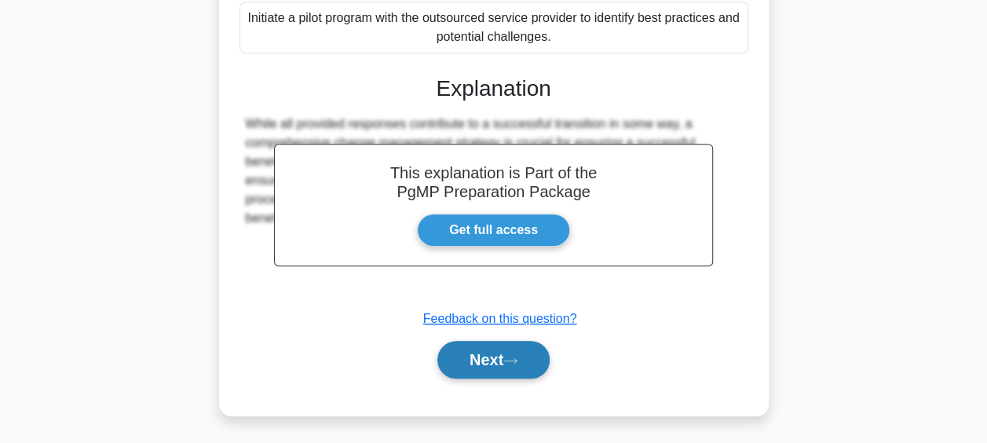
click at [511, 363] on icon at bounding box center [510, 360] width 14 height 9
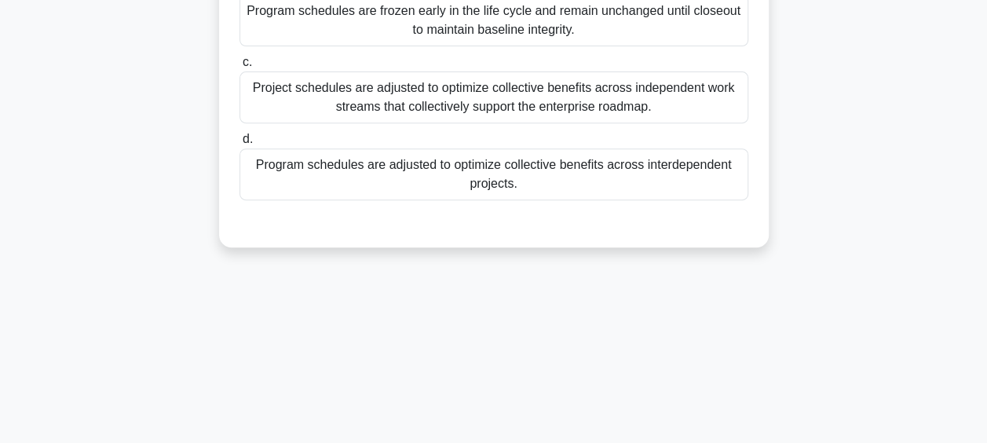
scroll to position [91, 0]
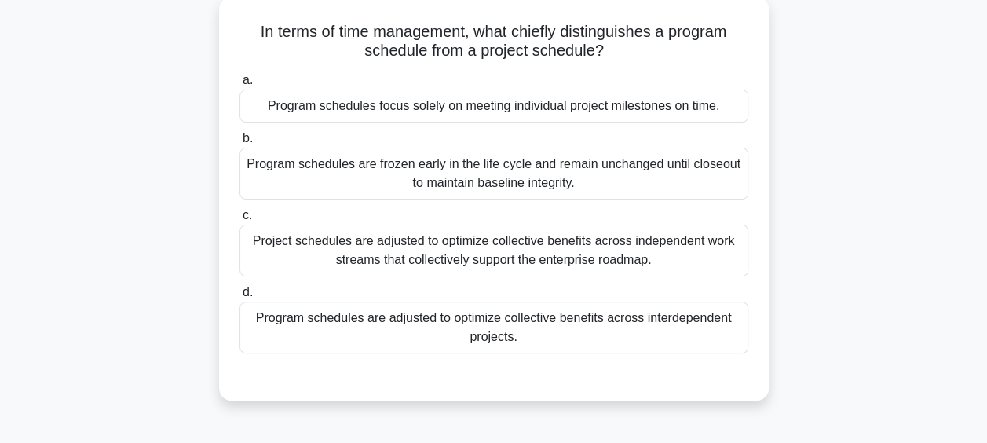
click at [501, 342] on div "Program schedules are adjusted to optimize collective benefits across interdepe…" at bounding box center [493, 327] width 509 height 52
click at [239, 298] on input "d. Program schedules are adjusted to optimize collective benefits across interd…" at bounding box center [239, 292] width 0 height 10
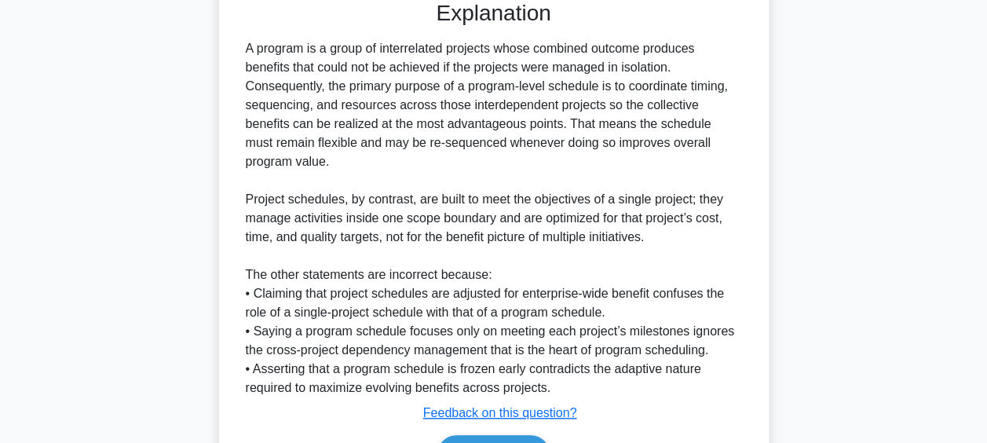
scroll to position [542, 0]
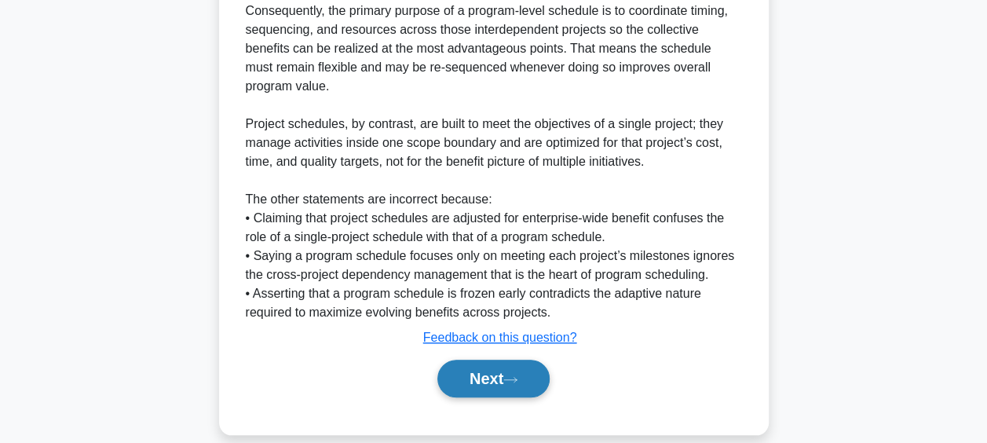
click at [501, 360] on button "Next" at bounding box center [493, 379] width 112 height 38
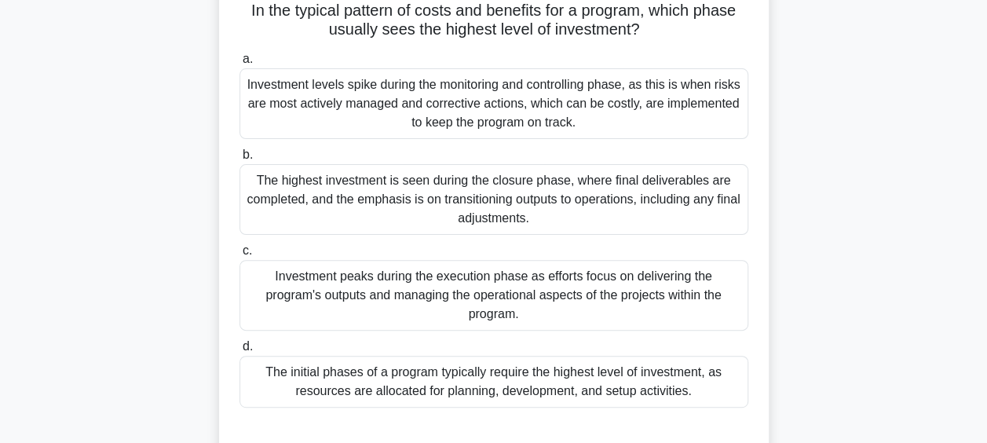
scroll to position [91, 0]
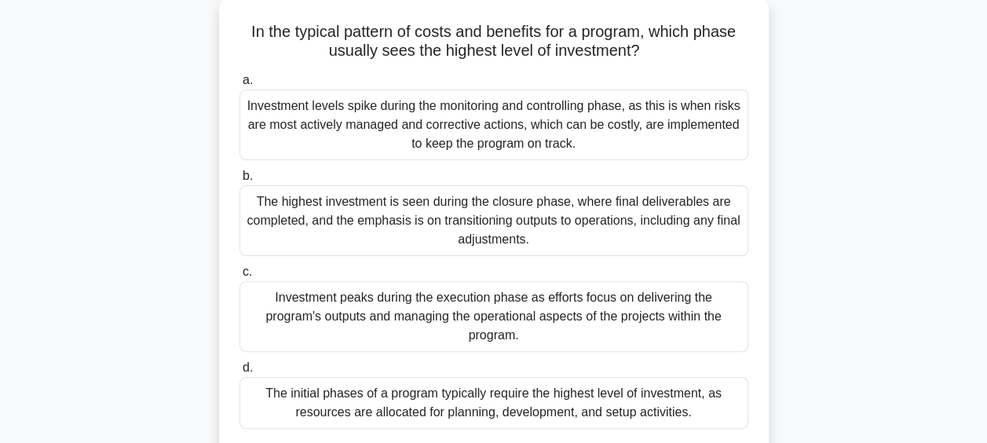
click at [507, 319] on div "Investment peaks during the execution phase as efforts focus on delivering the …" at bounding box center [493, 316] width 509 height 71
click at [239, 277] on input "c. Investment peaks during the execution phase as efforts focus on delivering t…" at bounding box center [239, 272] width 0 height 10
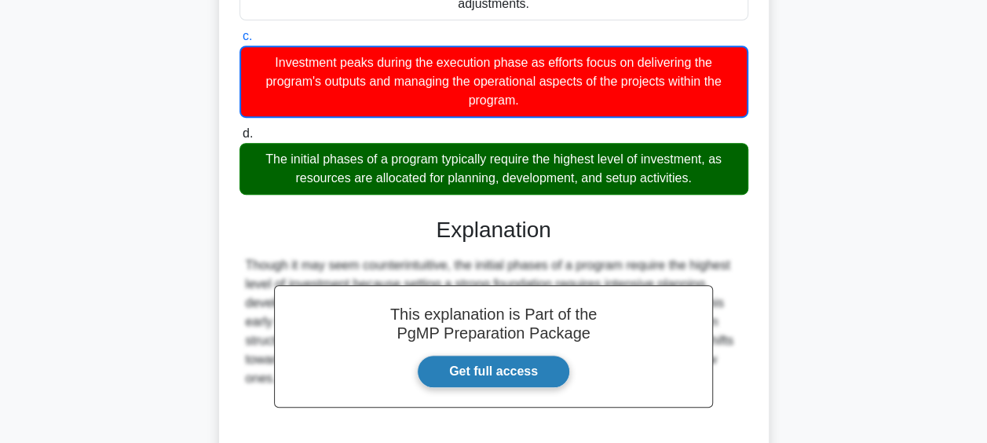
scroll to position [469, 0]
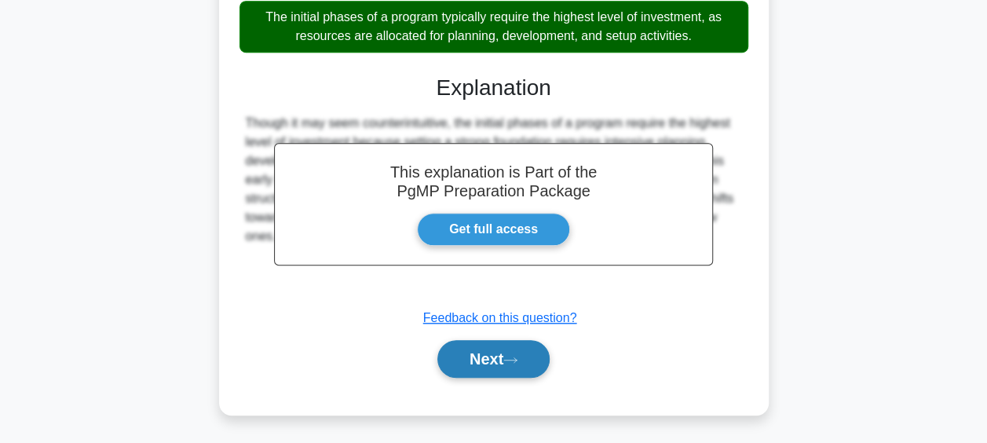
click at [517, 356] on icon at bounding box center [510, 360] width 14 height 9
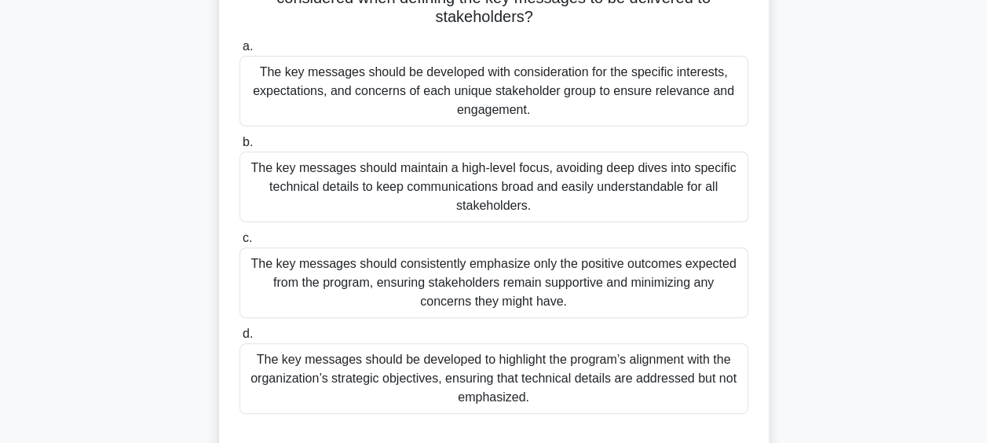
scroll to position [170, 0]
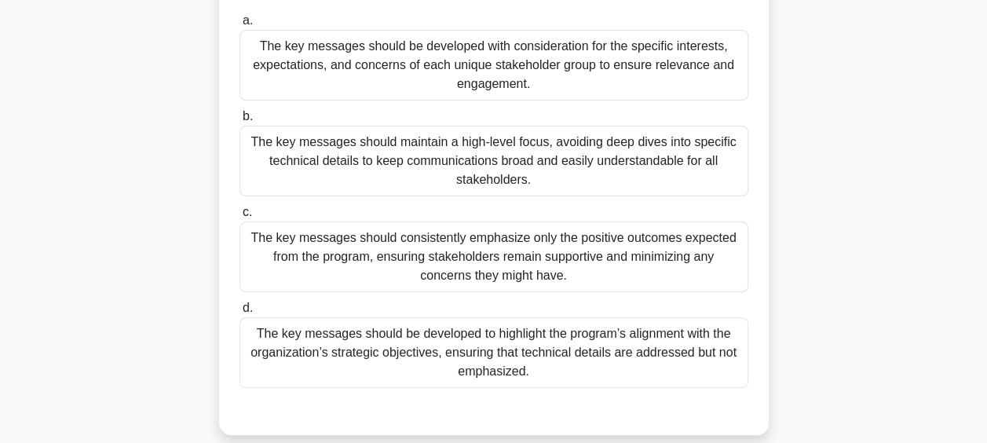
click at [583, 91] on div "The key messages should be developed with consideration for the specific intere…" at bounding box center [493, 65] width 509 height 71
click at [239, 26] on input "a. The key messages should be developed with consideration for the specific int…" at bounding box center [239, 21] width 0 height 10
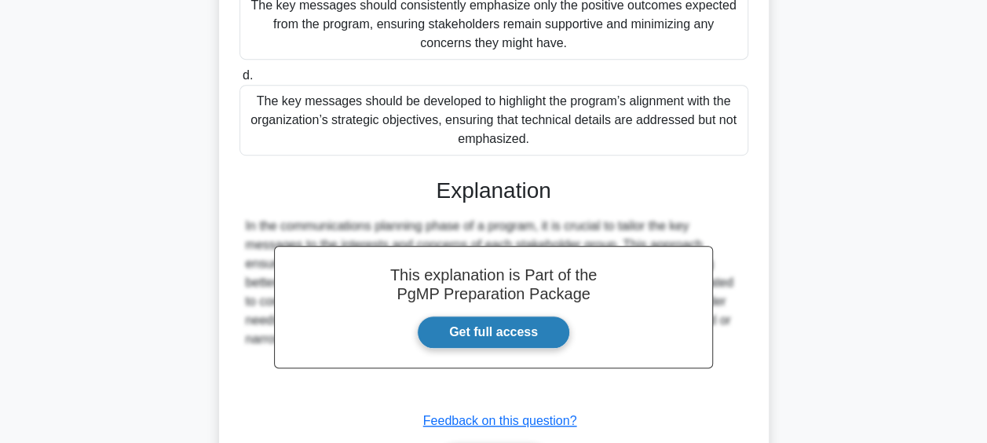
scroll to position [484, 0]
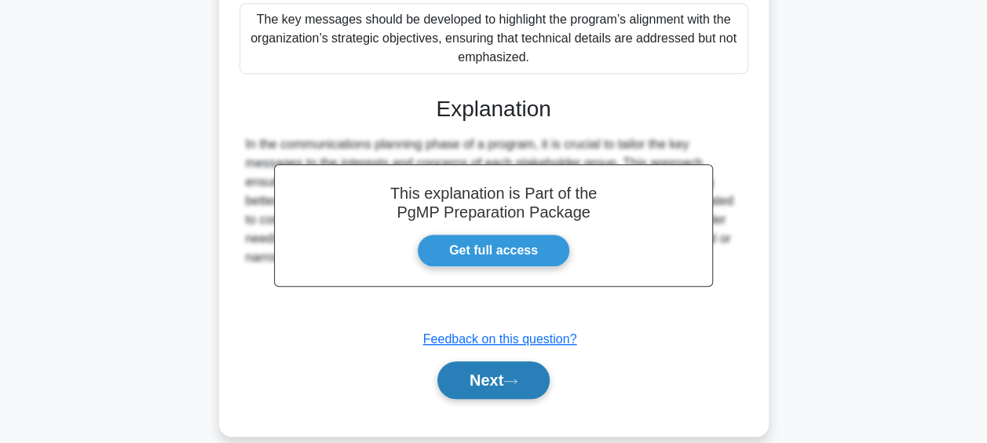
click at [515, 365] on button "Next" at bounding box center [493, 380] width 112 height 38
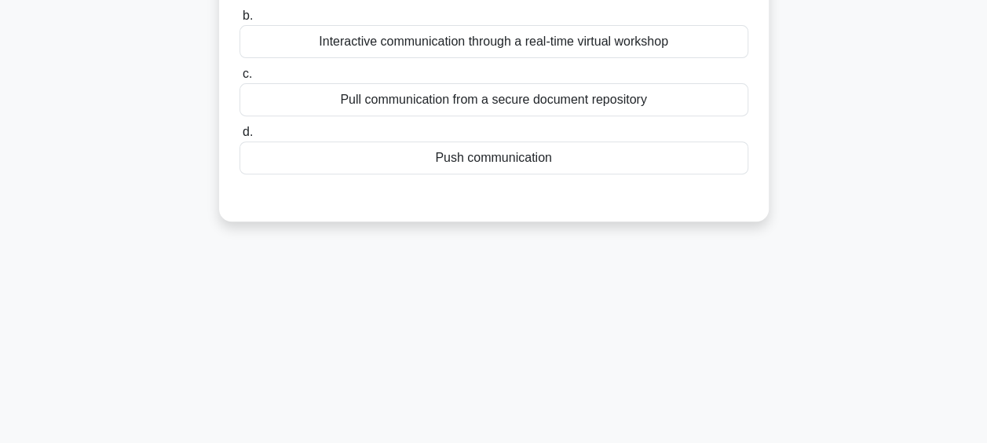
scroll to position [91, 0]
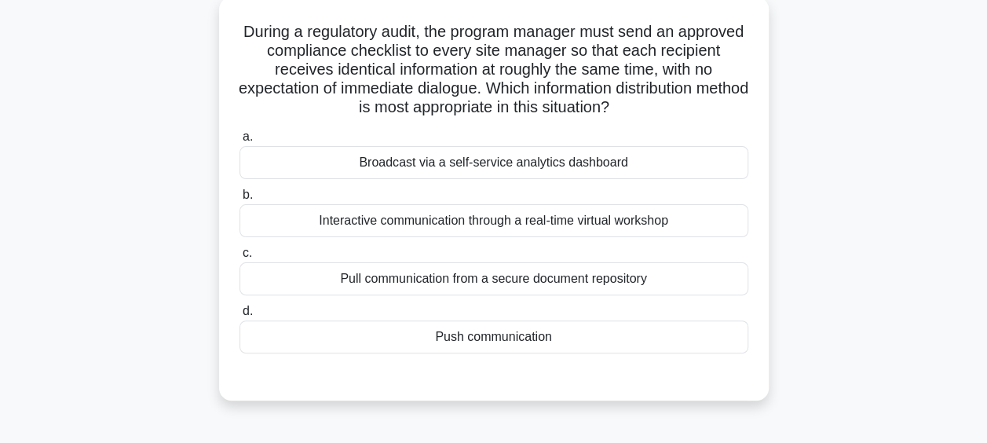
click at [517, 335] on div "Push communication" at bounding box center [493, 336] width 509 height 33
click at [239, 316] on input "d. Push communication" at bounding box center [239, 311] width 0 height 10
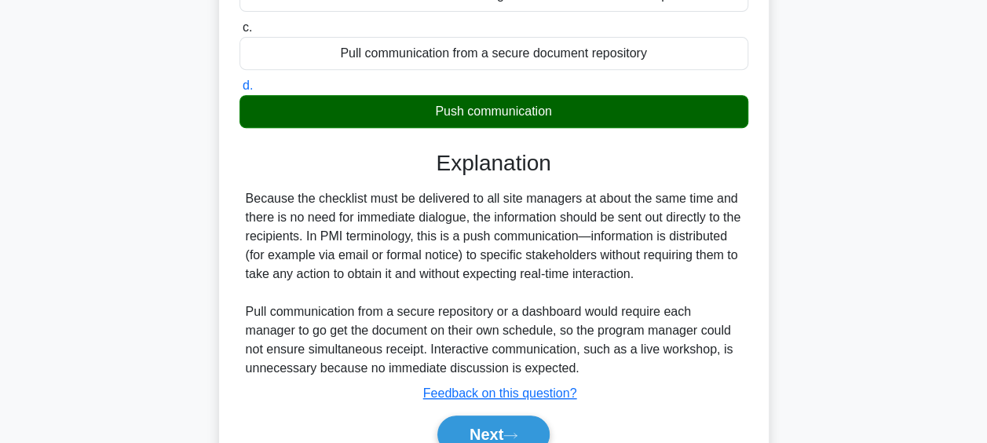
scroll to position [405, 0]
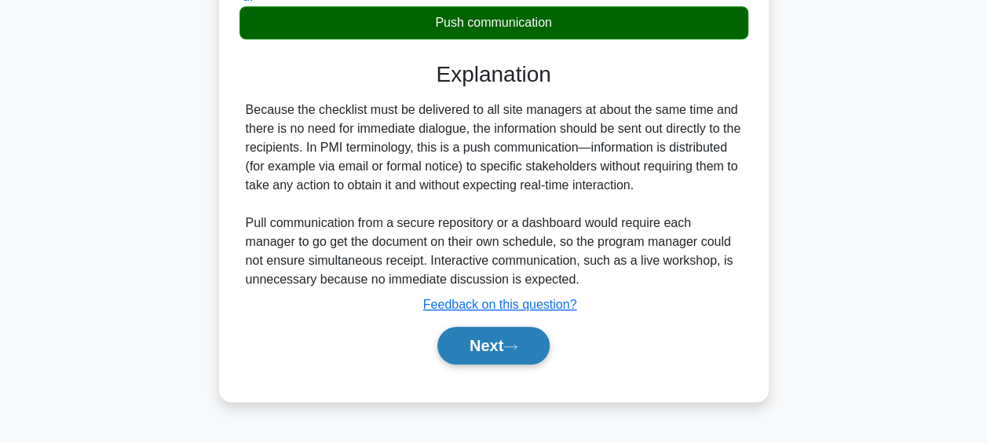
click at [506, 344] on button "Next" at bounding box center [493, 346] width 112 height 38
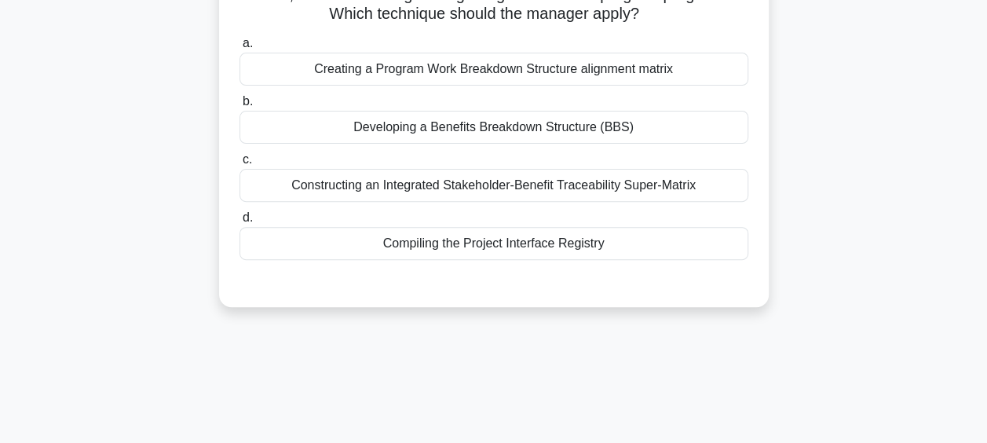
scroll to position [91, 0]
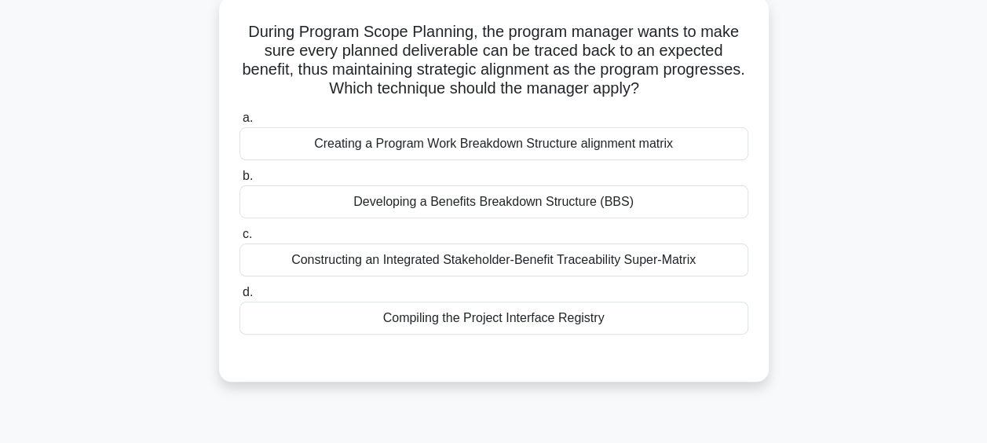
click at [578, 203] on div "Developing a Benefits Breakdown Structure (BBS)" at bounding box center [493, 201] width 509 height 33
click at [239, 181] on input "b. Developing a Benefits Breakdown Structure (BBS)" at bounding box center [239, 176] width 0 height 10
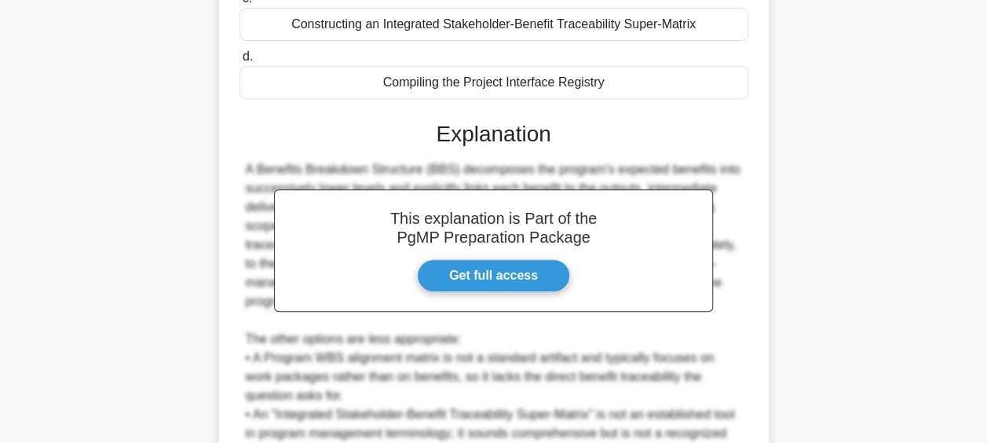
scroll to position [523, 0]
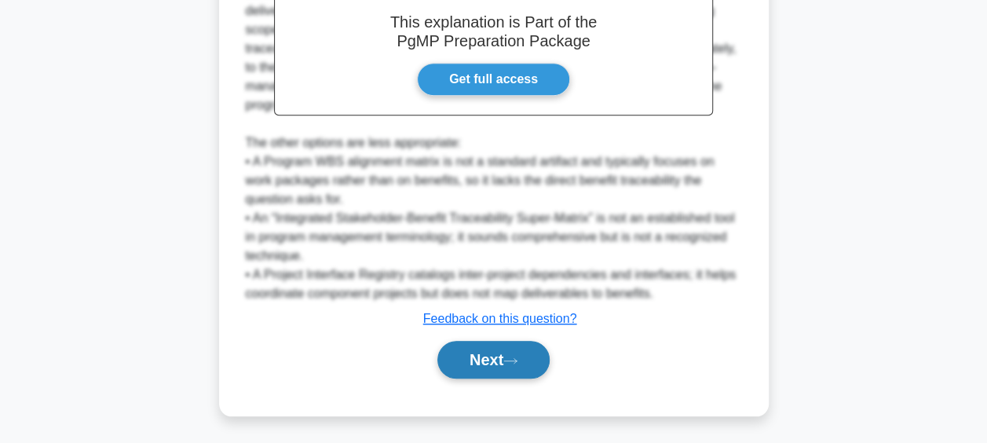
click at [515, 362] on icon at bounding box center [510, 360] width 14 height 9
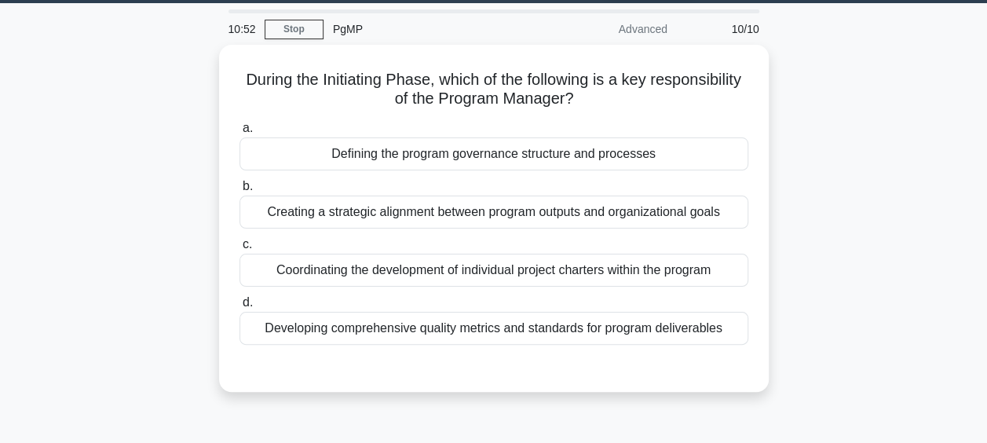
scroll to position [13, 0]
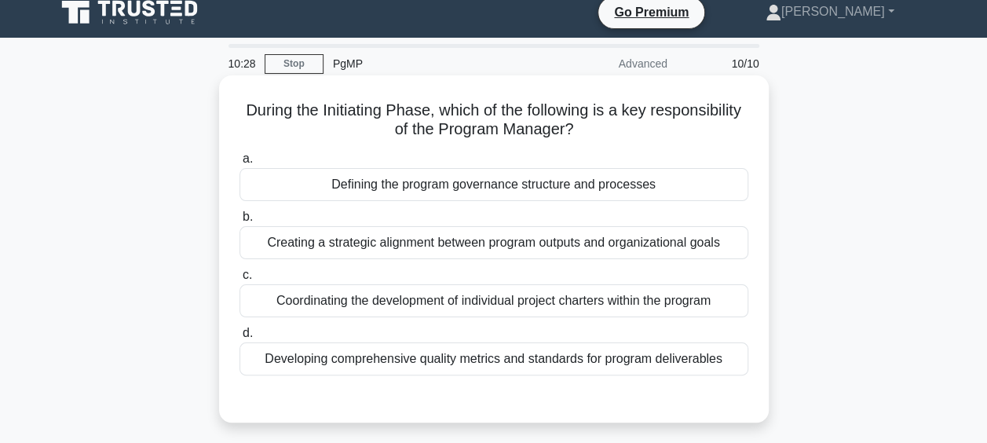
click at [547, 184] on div "Defining the program governance structure and processes" at bounding box center [493, 184] width 509 height 33
click at [239, 164] on input "a. Defining the program governance structure and processes" at bounding box center [239, 159] width 0 height 10
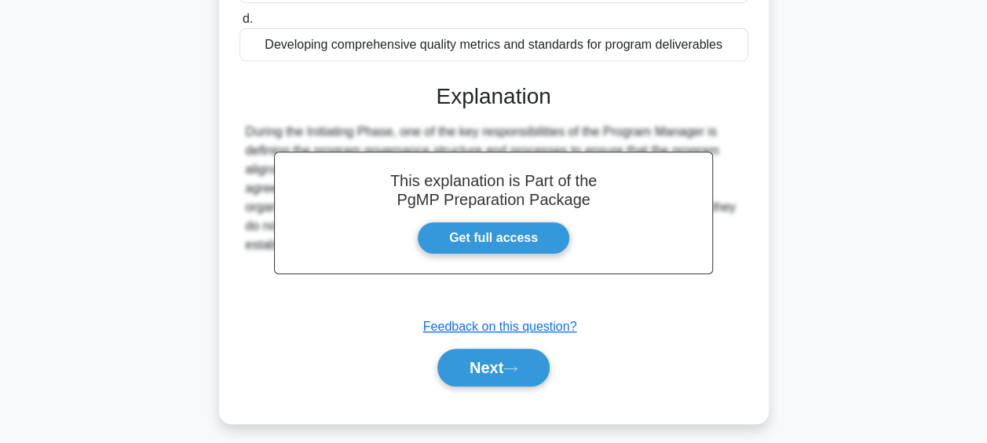
scroll to position [405, 0]
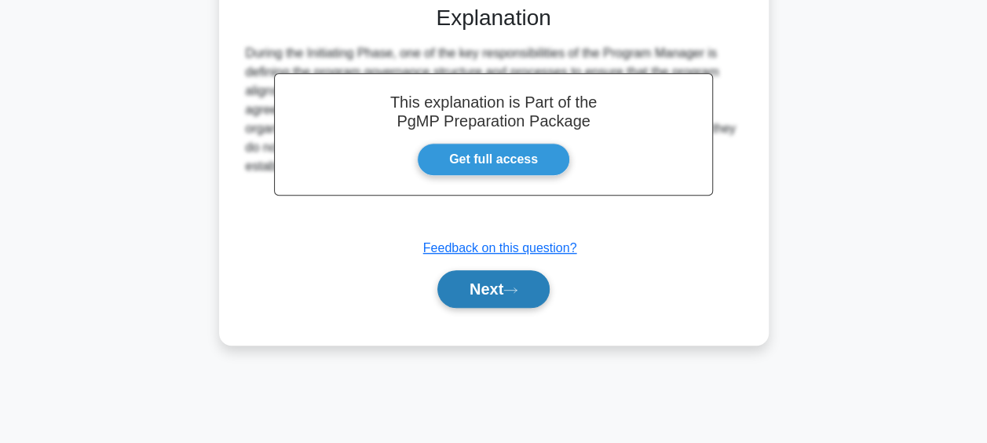
click at [507, 298] on button "Next" at bounding box center [493, 289] width 112 height 38
